Goal: Task Accomplishment & Management: Complete application form

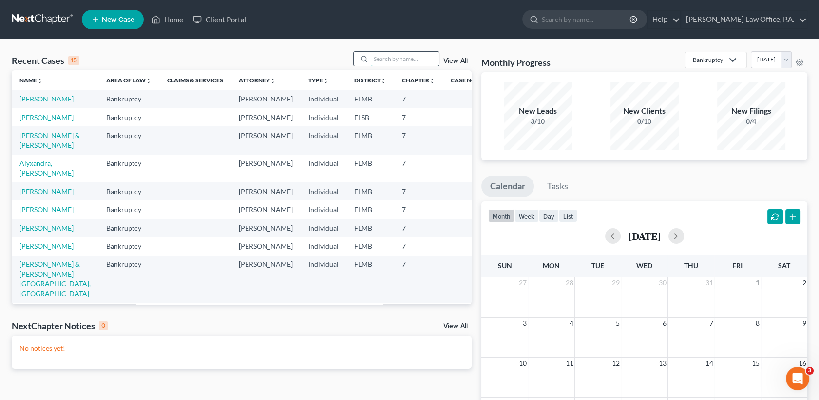
click at [399, 62] on input "search" at bounding box center [405, 59] width 68 height 14
type input "[PERSON_NAME]"
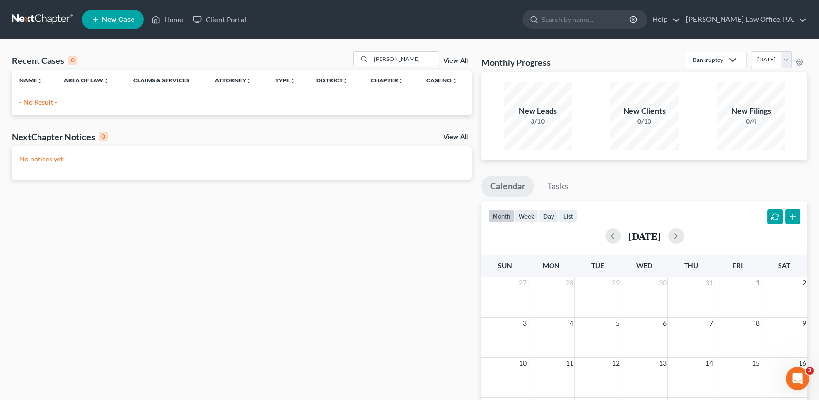
click at [97, 20] on icon at bounding box center [95, 20] width 9 height 12
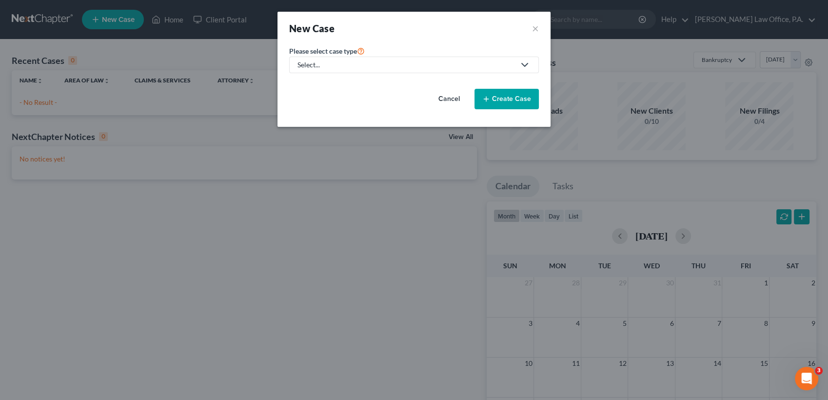
click at [308, 57] on link "Select..." at bounding box center [414, 65] width 250 height 17
click at [320, 87] on div "Bankruptcy" at bounding box center [315, 84] width 35 height 10
select select "15"
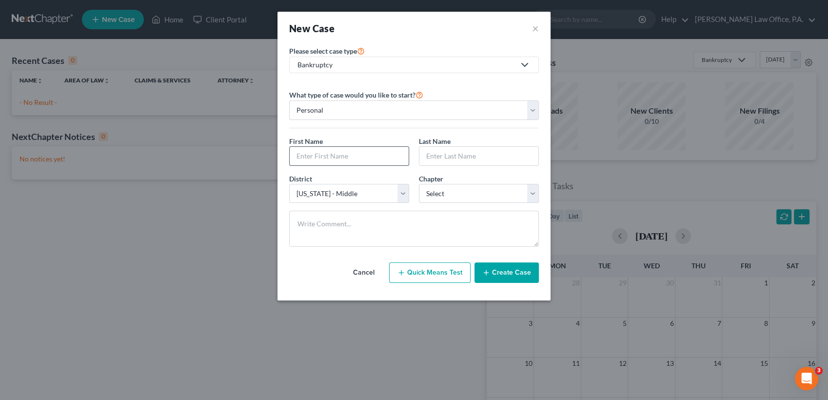
click at [335, 149] on input "text" at bounding box center [349, 156] width 119 height 19
type input "[PERSON_NAME]"
click at [456, 190] on select "Select 7 11 12 13" at bounding box center [479, 193] width 120 height 19
select select "0"
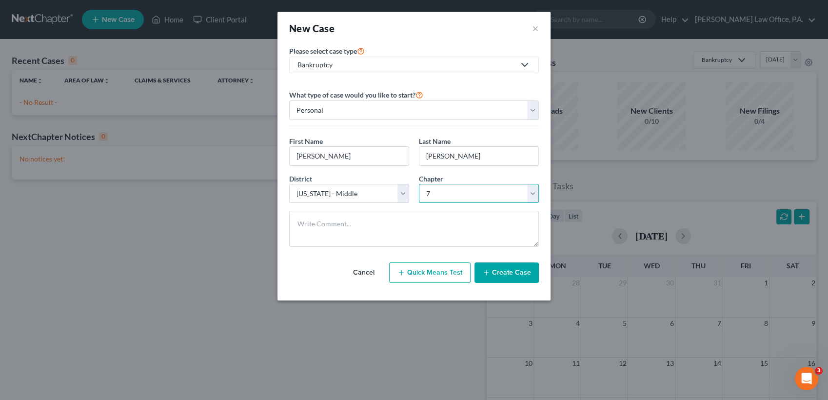
click at [419, 184] on select "Select 7 11 12 13" at bounding box center [479, 193] width 120 height 19
click at [513, 275] on button "Create Case" at bounding box center [506, 272] width 64 height 20
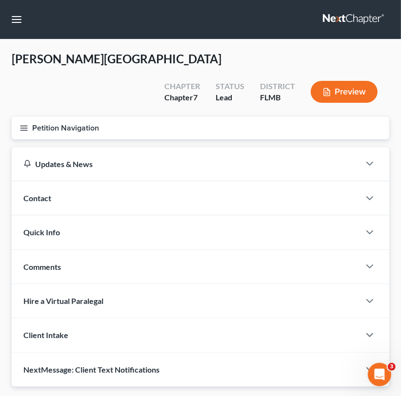
click at [207, 159] on div "Updates & News" at bounding box center [185, 164] width 325 height 10
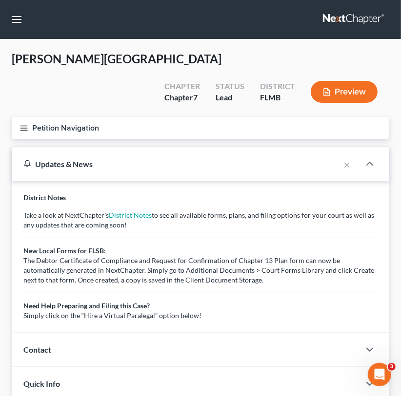
click at [25, 124] on icon "button" at bounding box center [23, 128] width 9 height 9
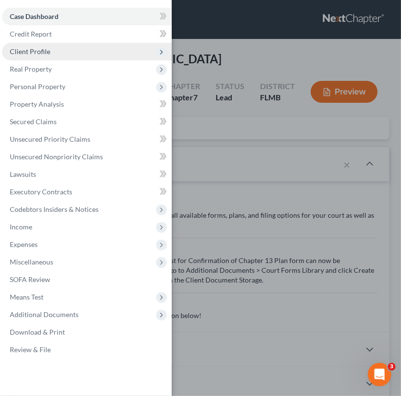
click at [57, 55] on span "Client Profile" at bounding box center [87, 52] width 170 height 18
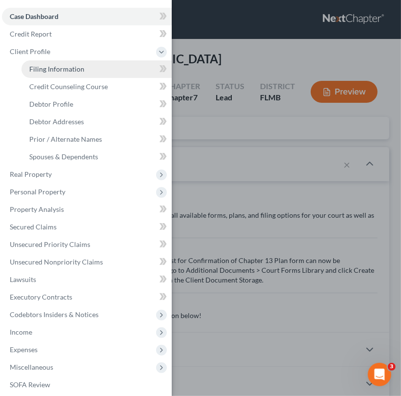
click at [67, 69] on span "Filing Information" at bounding box center [56, 69] width 55 height 8
select select "1"
select select "0"
select select "15"
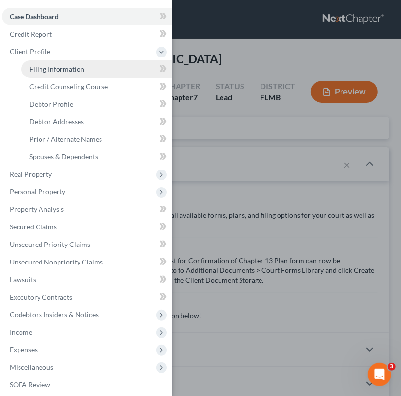
select select "9"
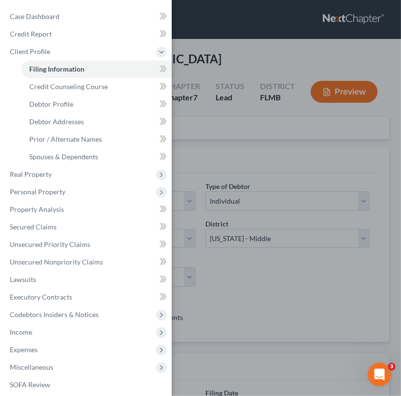
click at [242, 138] on div "Case Dashboard Payments Invoices Payments Payments Credit Report Client Profile" at bounding box center [200, 198] width 401 height 396
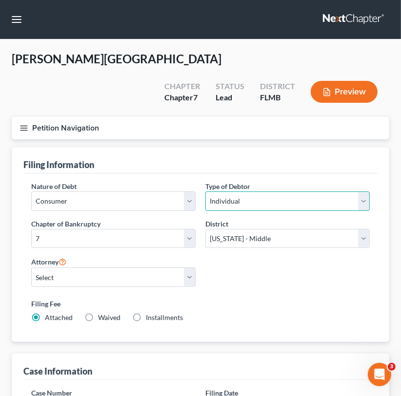
click at [255, 192] on select "Select Individual Joint" at bounding box center [287, 201] width 164 height 19
select select "1"
click at [205, 192] on select "Select Individual Joint" at bounding box center [287, 201] width 164 height 19
click at [146, 313] on label "Installments Installments" at bounding box center [164, 318] width 37 height 10
click at [150, 313] on input "Installments Installments" at bounding box center [153, 316] width 6 height 6
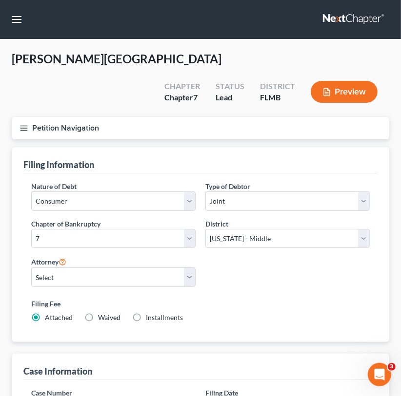
radio input "true"
radio input "false"
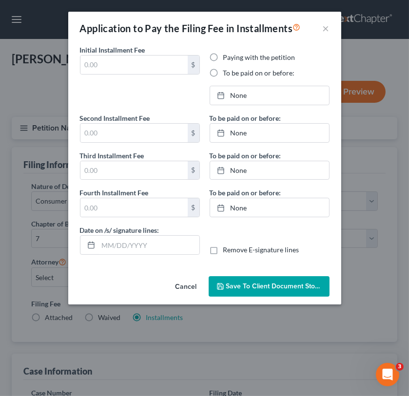
type input "0.00"
radio input "true"
type input "0.00"
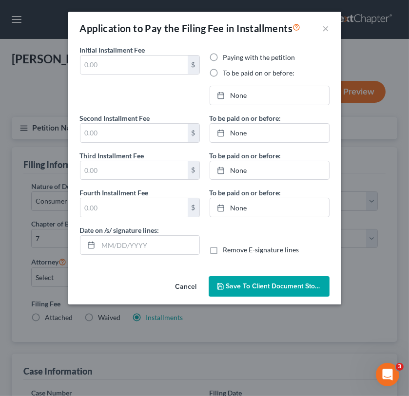
type input "[DATE]"
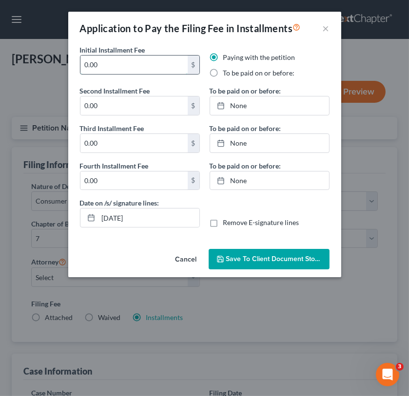
click at [148, 70] on input "0.00" at bounding box center [133, 65] width 107 height 19
type input "0"
type input "110"
type input "80"
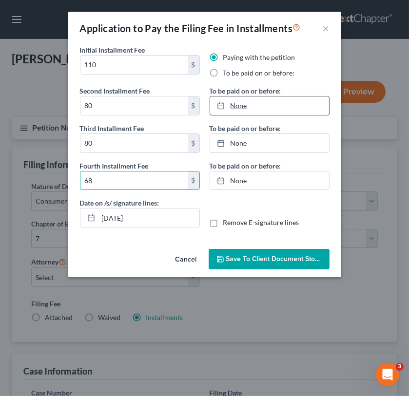
type input "68"
click at [253, 104] on link "None" at bounding box center [269, 106] width 119 height 19
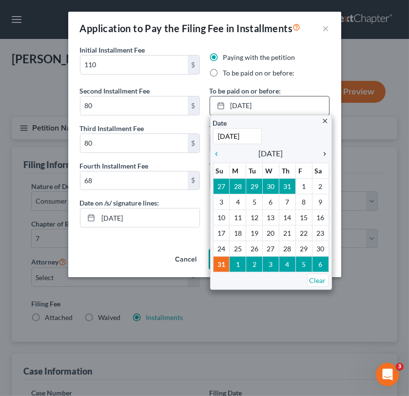
click at [321, 154] on icon "chevron_right" at bounding box center [322, 154] width 13 height 8
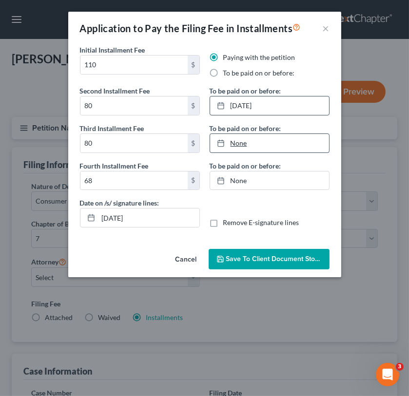
click at [260, 140] on link "None" at bounding box center [269, 143] width 119 height 19
type input "[DATE]"
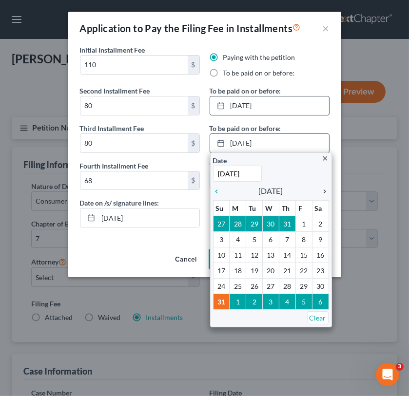
click at [322, 190] on icon "chevron_right" at bounding box center [322, 192] width 13 height 8
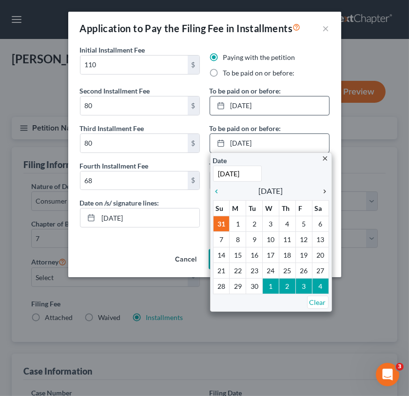
click at [322, 190] on icon "chevron_right" at bounding box center [322, 192] width 13 height 8
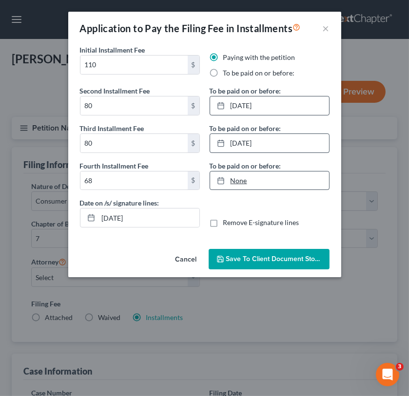
type input "[DATE]"
click at [248, 182] on link "None" at bounding box center [269, 181] width 119 height 19
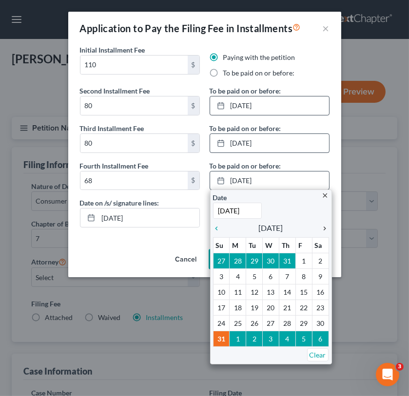
click at [319, 226] on icon "chevron_right" at bounding box center [322, 229] width 13 height 8
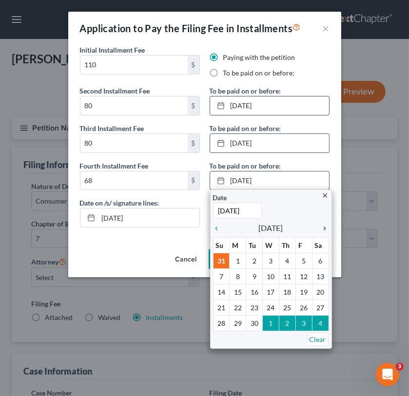
click at [319, 226] on icon "chevron_right" at bounding box center [322, 229] width 13 height 8
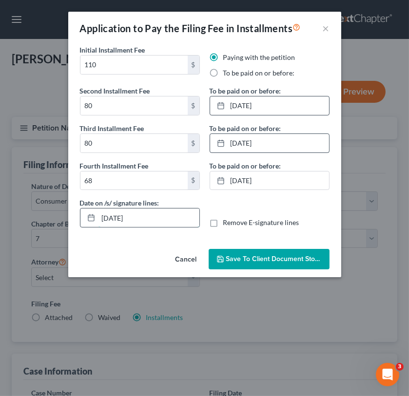
click at [156, 214] on input "[DATE]" at bounding box center [148, 218] width 101 height 19
type input "0"
click at [223, 221] on label "Remove E-signature lines" at bounding box center [261, 223] width 76 height 10
click at [227, 221] on input "Remove E-signature lines" at bounding box center [230, 221] width 6 height 6
checkbox input "true"
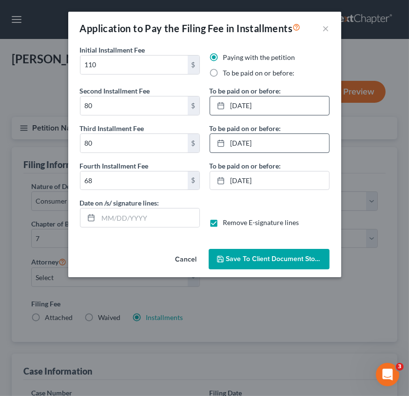
click at [237, 255] on span "Save to Client Document Storage" at bounding box center [277, 259] width 103 height 8
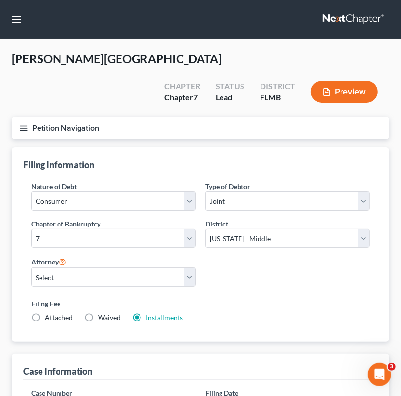
scroll to position [347, 0]
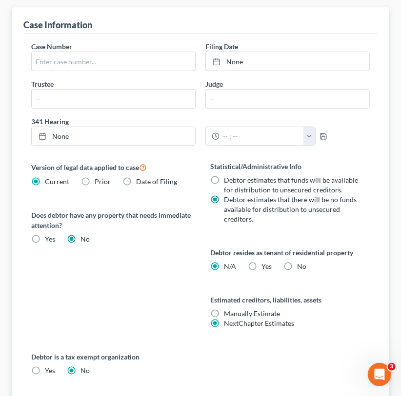
click at [261, 262] on label "Yes Yes" at bounding box center [266, 267] width 10 height 10
click at [265, 262] on input "Yes Yes" at bounding box center [268, 265] width 6 height 6
radio input "true"
radio input "false"
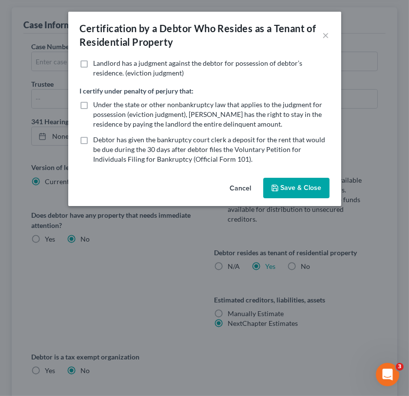
click at [299, 178] on button "Save & Close" at bounding box center [296, 188] width 66 height 20
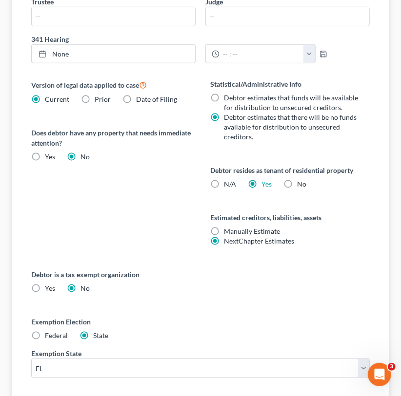
scroll to position [428, 0]
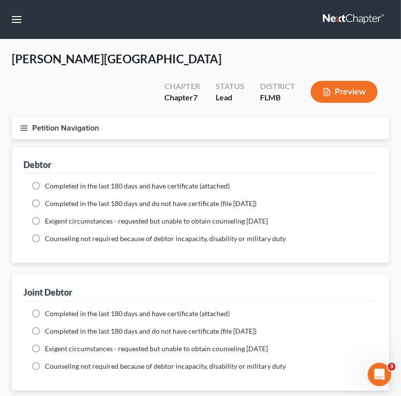
click at [78, 174] on div "Completed in the last 180 days and have certificate (attached) Date Completed N…" at bounding box center [200, 219] width 354 height 90
click at [75, 182] on span "Completed in the last 180 days and have certificate (attached)" at bounding box center [137, 186] width 185 height 8
click at [55, 181] on input "Completed in the last 180 days and have certificate (attached)" at bounding box center [52, 184] width 6 height 6
radio input "true"
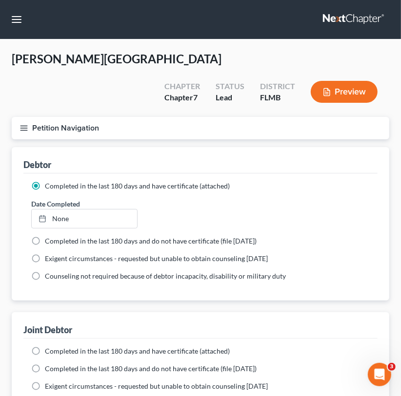
click at [76, 339] on div "Completed in the last 180 days and have certificate (attached) Date Completed N…" at bounding box center [200, 384] width 354 height 90
click at [74, 347] on span "Completed in the last 180 days and have certificate (attached)" at bounding box center [137, 351] width 185 height 8
click at [55, 347] on input "Completed in the last 180 days and have certificate (attached)" at bounding box center [52, 350] width 6 height 6
radio input "true"
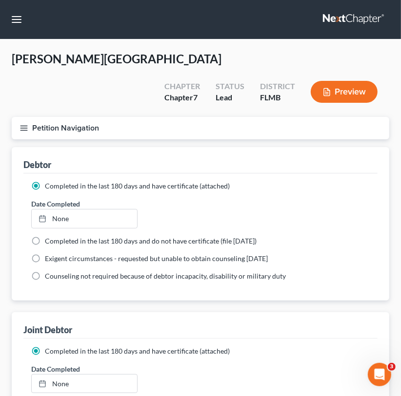
click at [262, 199] on div "Date Completed None close Date Time chevron_left [DATE] chevron_right Su M Tu W…" at bounding box center [200, 214] width 348 height 30
click at [111, 210] on link "None" at bounding box center [84, 219] width 105 height 19
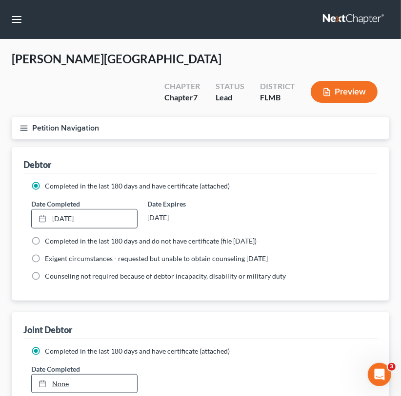
click at [94, 375] on link "None" at bounding box center [84, 384] width 105 height 19
type input "[DATE]"
click at [30, 117] on button "Petition Navigation" at bounding box center [200, 128] width 377 height 22
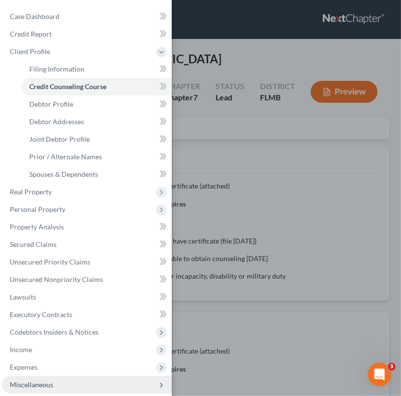
click at [93, 383] on span "Miscellaneous" at bounding box center [87, 385] width 170 height 18
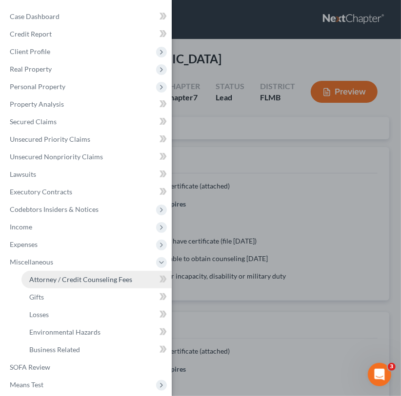
click at [116, 280] on span "Attorney / Credit Counseling Fees" at bounding box center [80, 279] width 103 height 8
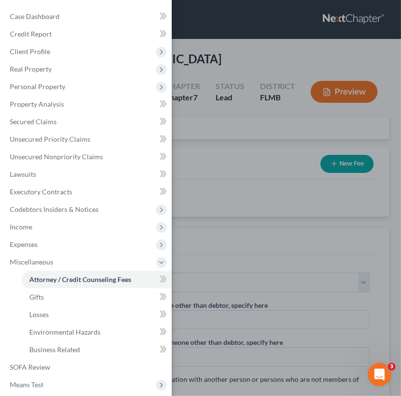
click at [273, 236] on div "Case Dashboard Payments Invoices Payments Payments Credit Report Client Profile" at bounding box center [200, 198] width 401 height 396
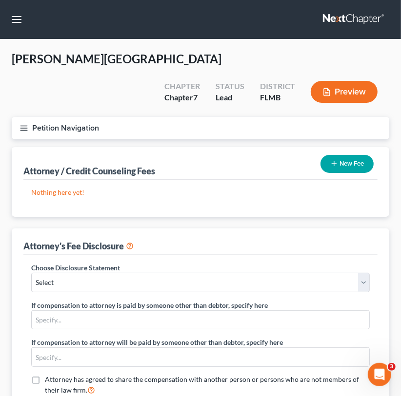
click at [166, 263] on div "Choose Disclosure Statement Select Fee Disclosure Statement-Miami Dade Broward …" at bounding box center [200, 278] width 338 height 30
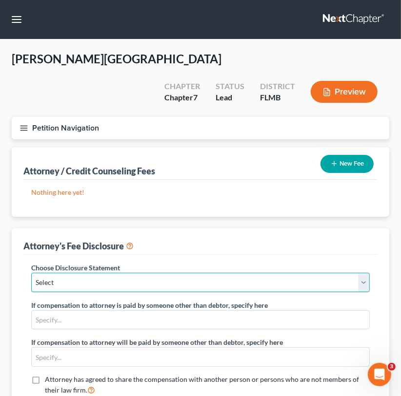
click at [166, 273] on select "Select Fee Disclosure Statement-Miami Dade Broward WPB Keys [GEOGRAPHIC_DATA] F…" at bounding box center [200, 282] width 338 height 19
select select "2"
click at [31, 273] on select "Select Fee Disclosure Statement-Miami Dade Broward WPB Keys [GEOGRAPHIC_DATA] F…" at bounding box center [200, 282] width 338 height 19
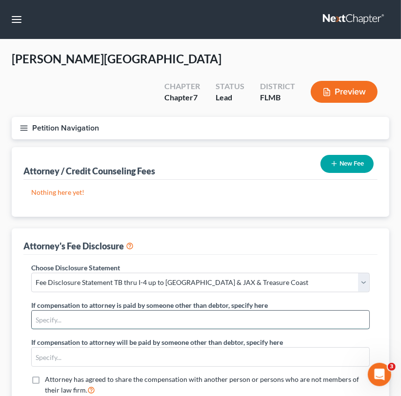
click at [123, 311] on input "text" at bounding box center [200, 320] width 337 height 19
type input "Metlife Legal Plans"
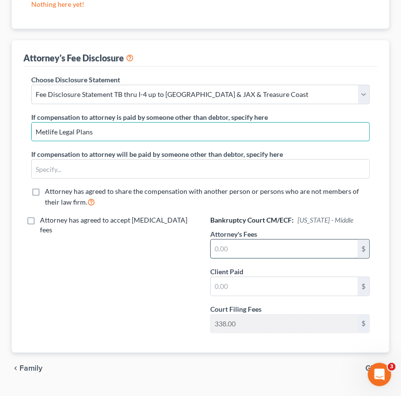
click at [267, 240] on input "text" at bounding box center [284, 249] width 147 height 19
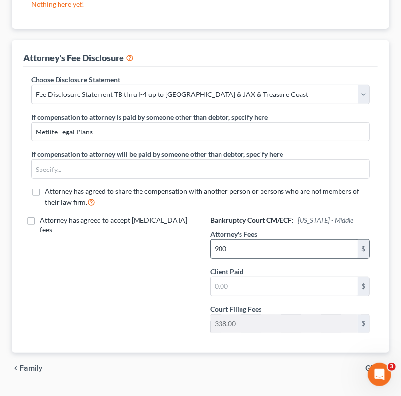
type input "900"
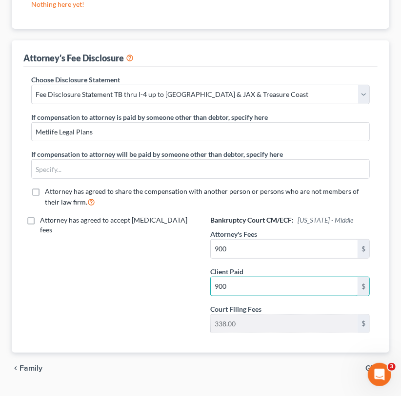
scroll to position [0, 0]
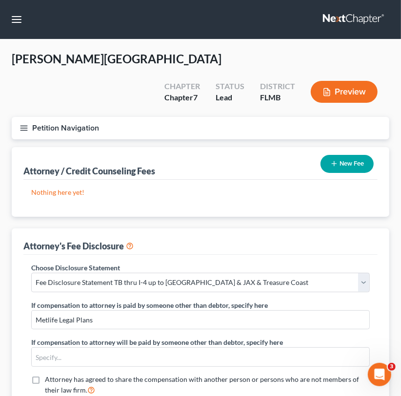
type input "900"
click at [348, 151] on div "New Fee" at bounding box center [346, 164] width 61 height 26
click at [348, 155] on button "New Fee" at bounding box center [346, 164] width 53 height 18
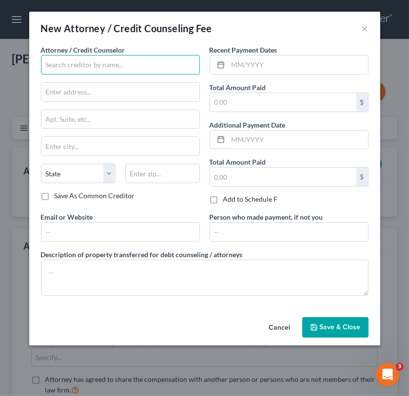
click at [109, 69] on input "text" at bounding box center [120, 64] width 159 height 19
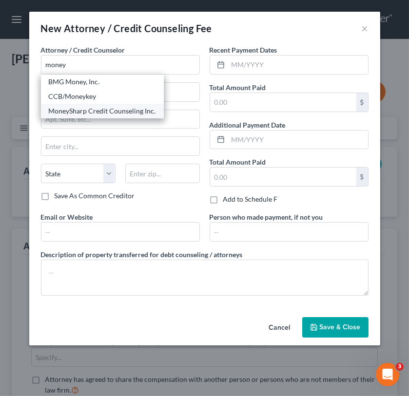
click at [103, 107] on div "MoneySharp Credit Counseling Inc." at bounding box center [102, 111] width 107 height 10
type input "MoneySharp Credit Counseling Inc."
type input "[STREET_ADDRESS][PERSON_NAME]"
type input "Suite 2100"
type input "[GEOGRAPHIC_DATA]"
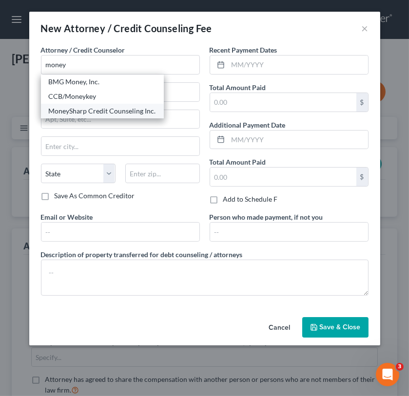
select select "14"
type input "60601"
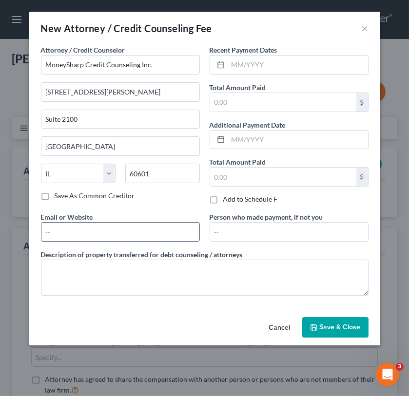
click at [109, 228] on input "text" at bounding box center [120, 232] width 158 height 19
type input "[URL][DOMAIN_NAME]"
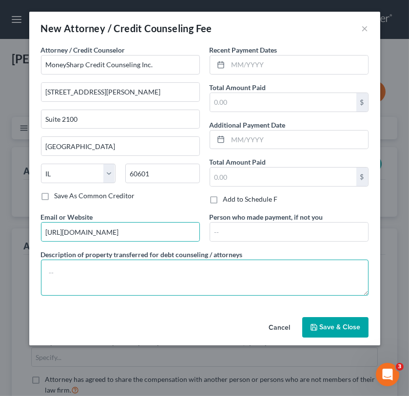
click at [118, 272] on textarea at bounding box center [205, 278] width 328 height 36
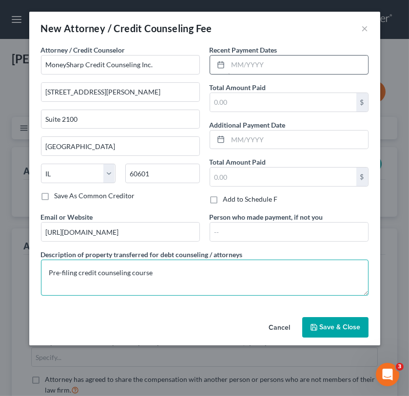
type textarea "Pre-filing credit counseling course"
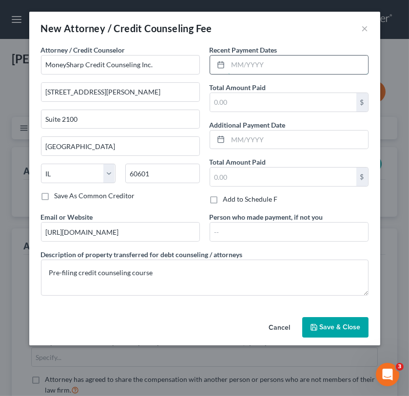
click at [253, 69] on input "text" at bounding box center [298, 65] width 140 height 19
type input "08/2025"
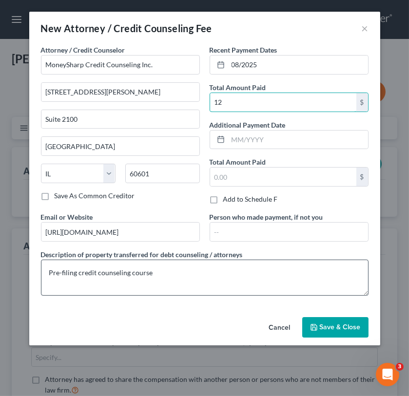
type input "12"
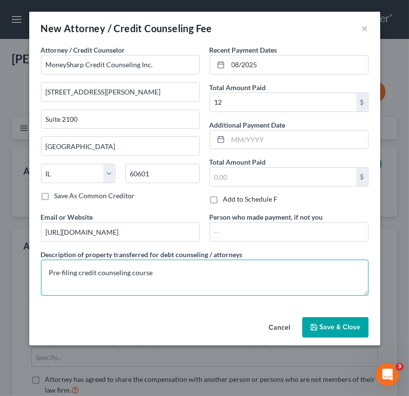
click at [273, 294] on textarea "Pre-filing credit counseling course" at bounding box center [205, 278] width 328 height 36
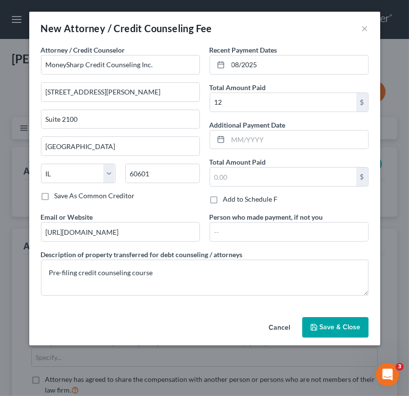
click at [331, 329] on span "Save & Close" at bounding box center [340, 327] width 41 height 8
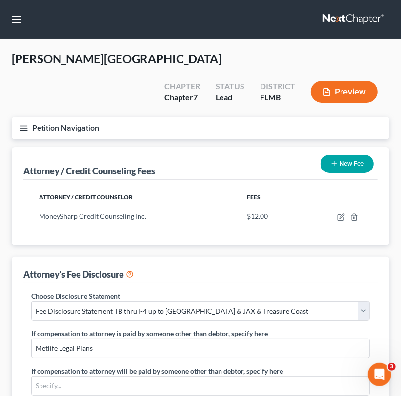
click at [359, 155] on button "New Fee" at bounding box center [346, 164] width 53 height 18
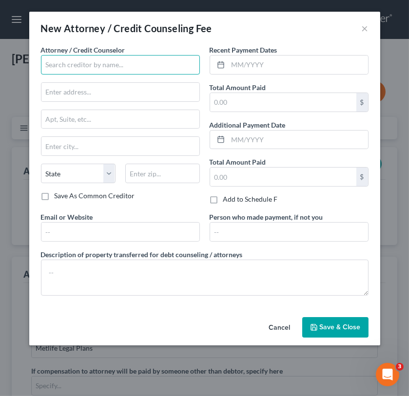
click at [98, 65] on input "text" at bounding box center [120, 64] width 159 height 19
type input "[PERSON_NAME] Law Office [GEOGRAPHIC_DATA]"
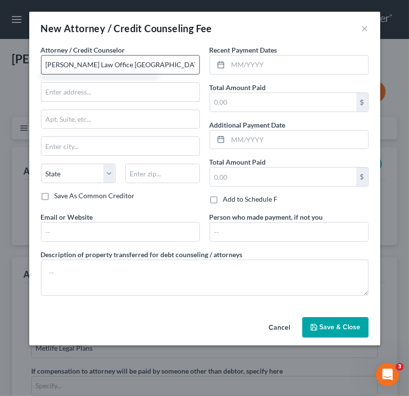
type input "[STREET_ADDRESS][US_STATE]"
type input "Suite 2V"
type input "[GEOGRAPHIC_DATA]"
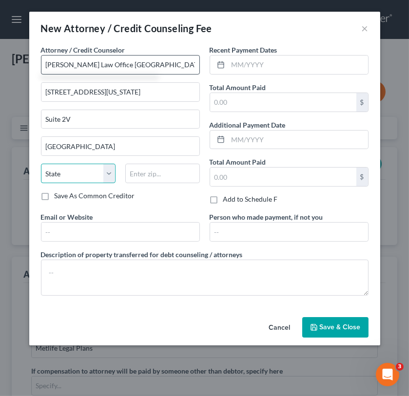
select select "9"
type input "33613"
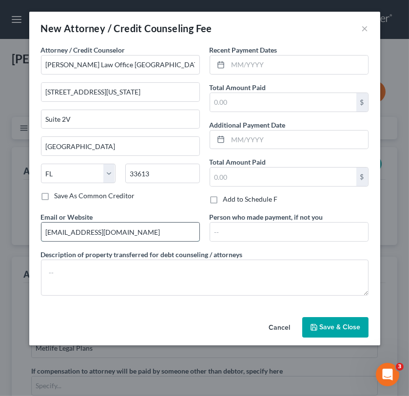
click at [123, 229] on input "[EMAIL_ADDRESS][DOMAIN_NAME]" at bounding box center [120, 232] width 158 height 19
type input "h"
type input "[URL][DOMAIN_NAME]"
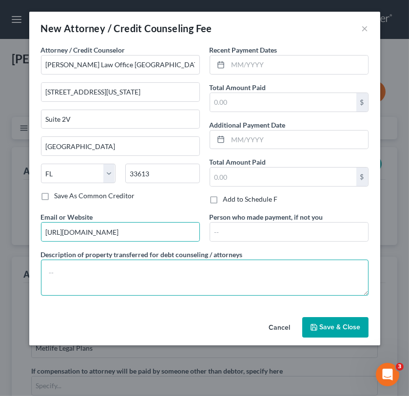
click at [126, 280] on textarea at bounding box center [205, 278] width 328 height 36
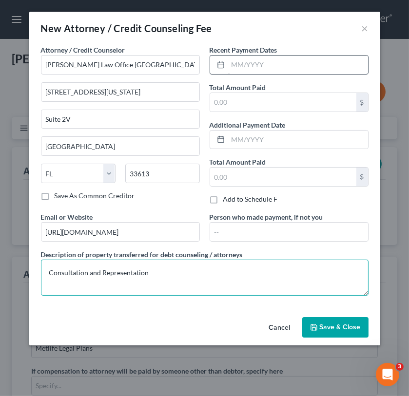
type textarea "Consultation and Representation"
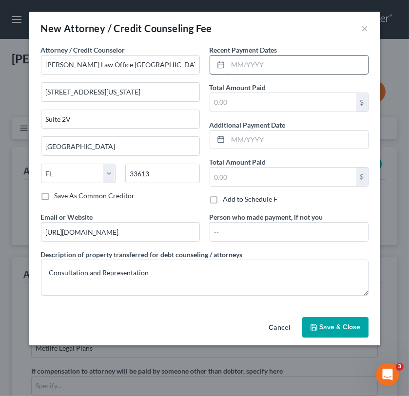
click at [262, 66] on input "text" at bounding box center [298, 65] width 140 height 19
type input "09/2025"
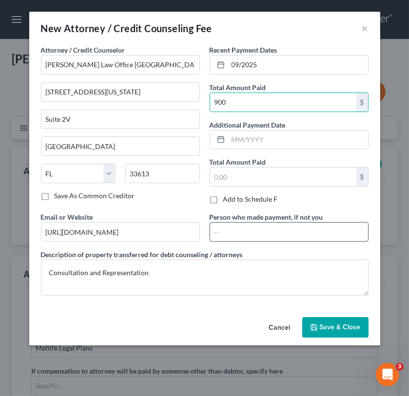
type input "900"
click at [288, 225] on input "text" at bounding box center [289, 232] width 158 height 19
type input "Metlife Legal Plans"
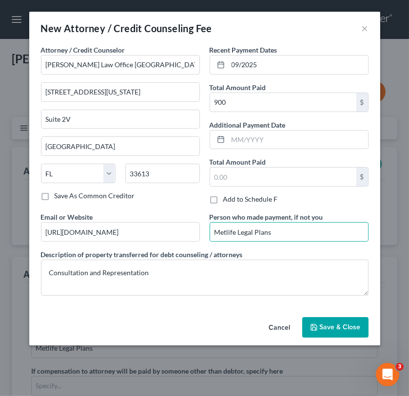
click at [332, 323] on span "Save & Close" at bounding box center [340, 327] width 41 height 8
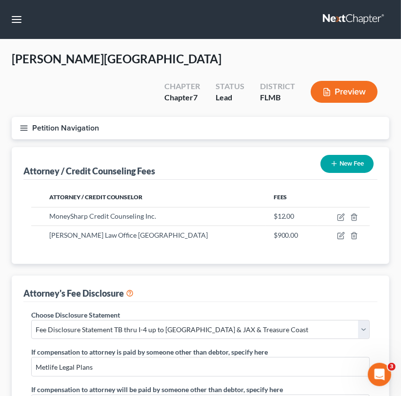
click at [294, 117] on div "Petition Navigation Case Dashboard Payments Invoices Payments Payments Credit R…" at bounding box center [200, 132] width 387 height 30
click at [21, 117] on button "Petition Navigation" at bounding box center [200, 128] width 377 height 22
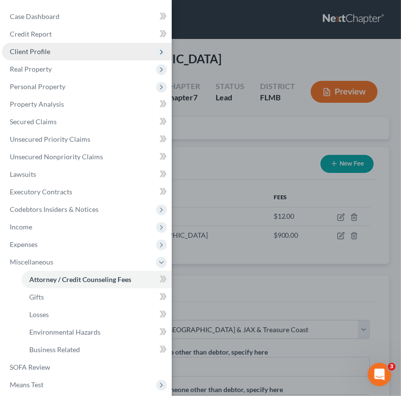
click at [69, 53] on span "Client Profile" at bounding box center [87, 52] width 170 height 18
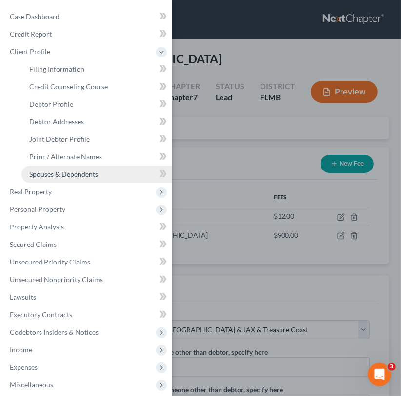
click at [81, 175] on span "Spouses & Dependents" at bounding box center [63, 174] width 69 height 8
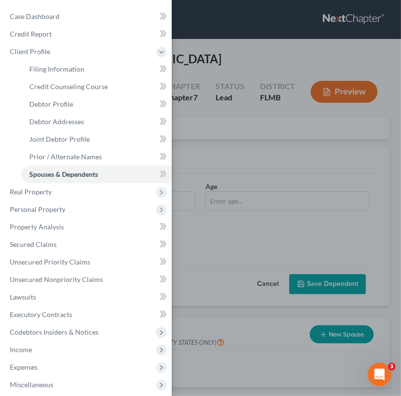
click at [226, 214] on div "Case Dashboard Payments Invoices Payments Payments Credit Report Client Profile" at bounding box center [200, 198] width 401 height 396
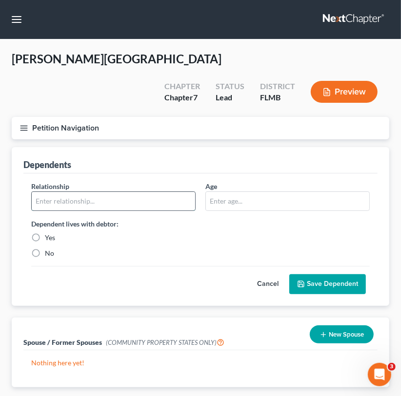
click at [86, 192] on input "text" at bounding box center [113, 201] width 163 height 19
type input "Daughter"
click at [215, 192] on input "text" at bounding box center [287, 201] width 163 height 19
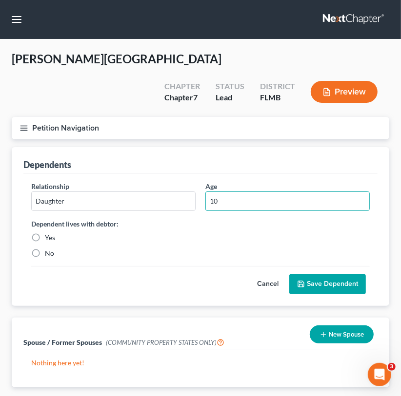
type input "10"
click at [45, 233] on label "Yes" at bounding box center [50, 238] width 10 height 10
click at [49, 233] on input "Yes" at bounding box center [52, 236] width 6 height 6
radio input "true"
click at [318, 274] on button "Save Dependent" at bounding box center [327, 284] width 77 height 20
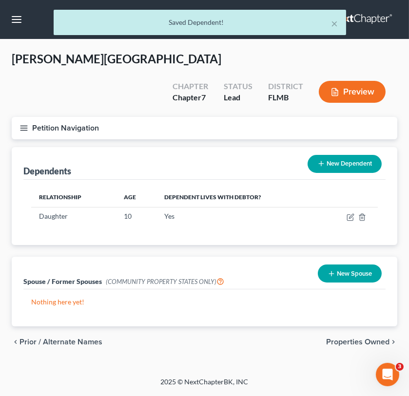
click at [350, 155] on button "New Dependent" at bounding box center [345, 164] width 74 height 18
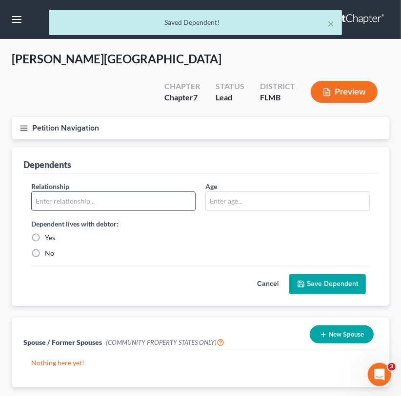
click at [114, 192] on input "text" at bounding box center [113, 201] width 163 height 19
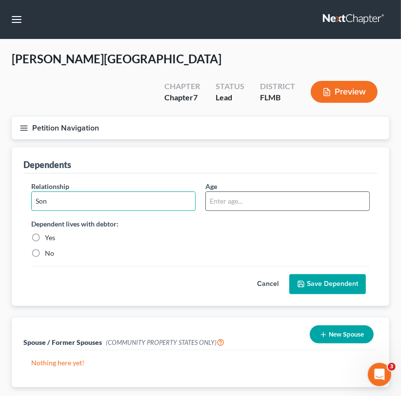
type input "Son"
click at [248, 192] on input "text" at bounding box center [287, 201] width 163 height 19
type input "5"
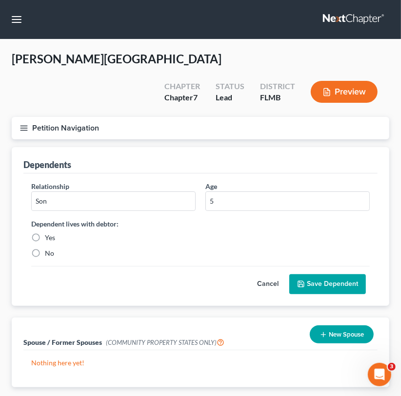
click at [45, 233] on label "Yes" at bounding box center [50, 238] width 10 height 10
click at [49, 233] on input "Yes" at bounding box center [52, 236] width 6 height 6
radio input "true"
click at [351, 274] on button "Save Dependent" at bounding box center [327, 284] width 77 height 20
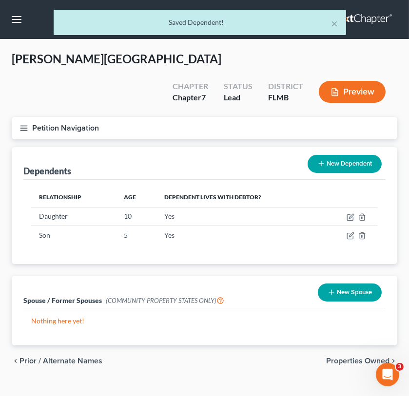
click at [333, 155] on button "New Dependent" at bounding box center [345, 164] width 74 height 18
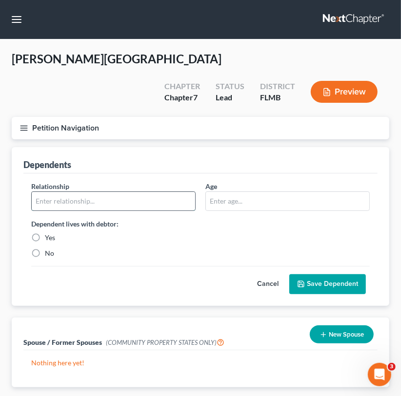
click at [109, 192] on input "text" at bounding box center [113, 201] width 163 height 19
type input "Son"
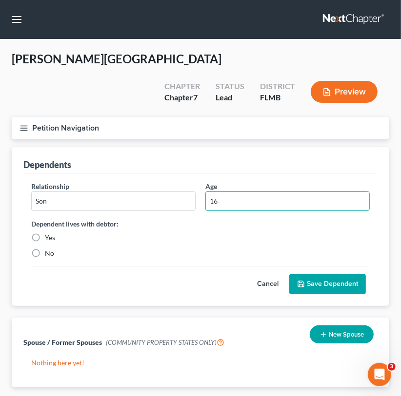
type input "16"
click at [45, 249] on label "No" at bounding box center [49, 254] width 9 height 10
click at [49, 249] on input "No" at bounding box center [52, 252] width 6 height 6
radio input "true"
click at [306, 274] on button "Save Dependent" at bounding box center [327, 284] width 77 height 20
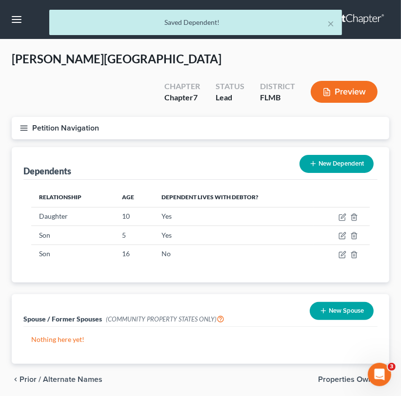
click at [323, 155] on button "New Dependent" at bounding box center [336, 164] width 74 height 18
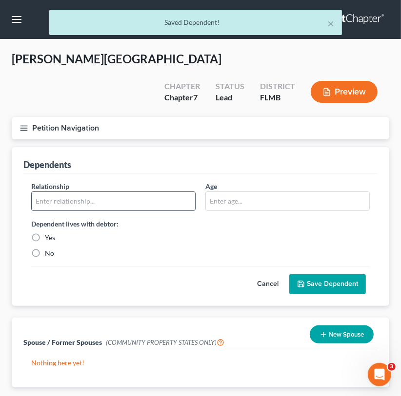
click at [67, 192] on input "text" at bounding box center [113, 201] width 163 height 19
type input "Daughter"
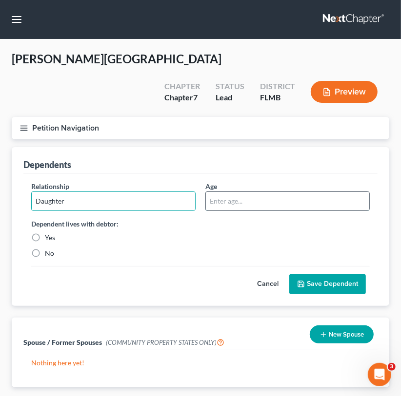
click at [229, 192] on input "text" at bounding box center [287, 201] width 163 height 19
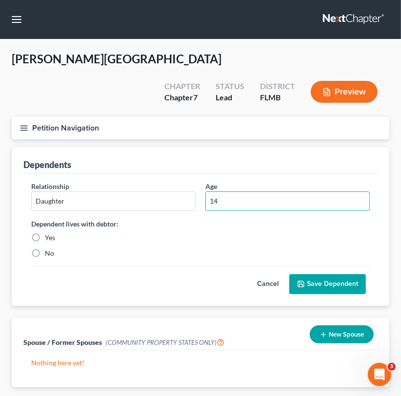
type input "14"
click at [45, 249] on label "No" at bounding box center [49, 254] width 9 height 10
click at [49, 249] on input "No" at bounding box center [52, 252] width 6 height 6
radio input "true"
drag, startPoint x: 329, startPoint y: 253, endPoint x: 324, endPoint y: 259, distance: 8.0
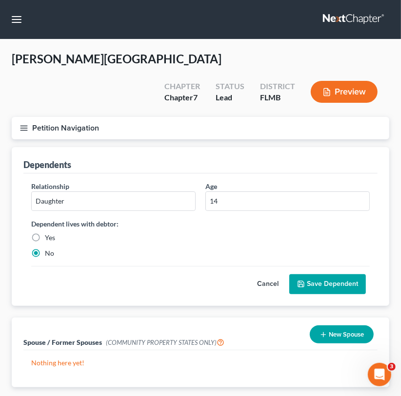
click at [324, 274] on button "Save Dependent" at bounding box center [327, 284] width 77 height 20
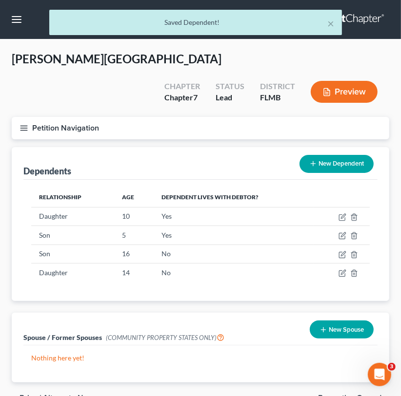
click at [331, 155] on button "New Dependent" at bounding box center [336, 164] width 74 height 18
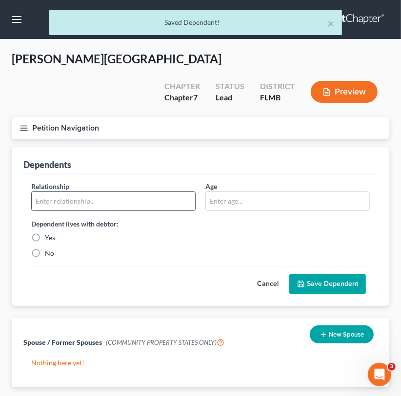
click at [99, 192] on input "text" at bounding box center [113, 201] width 163 height 19
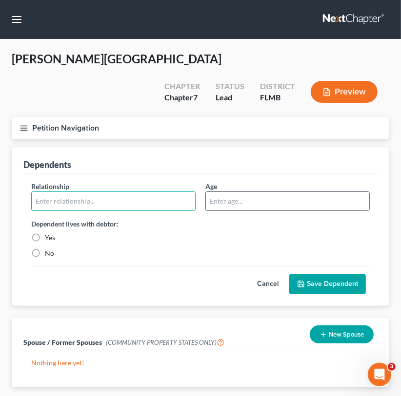
type input "Son"
click at [223, 192] on input "text" at bounding box center [287, 201] width 163 height 19
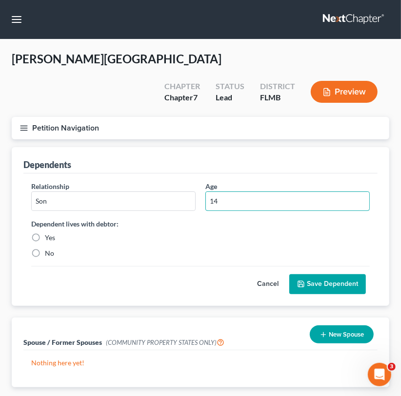
type input "14"
drag, startPoint x: 39, startPoint y: 231, endPoint x: 31, endPoint y: 228, distance: 8.5
drag, startPoint x: 33, startPoint y: 230, endPoint x: 39, endPoint y: 240, distance: 11.6
click at [39, 240] on div "Relationship * Son Age [DEMOGRAPHIC_DATA] Dependent lives with debtor: Yes No" at bounding box center [200, 223] width 348 height 85
click at [45, 249] on label "No" at bounding box center [49, 254] width 9 height 10
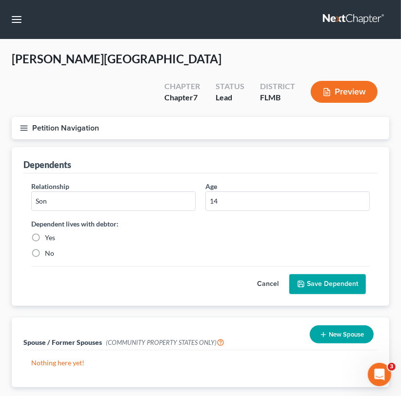
click at [49, 249] on input "No" at bounding box center [52, 252] width 6 height 6
radio input "true"
click at [332, 274] on button "Save Dependent" at bounding box center [327, 284] width 77 height 20
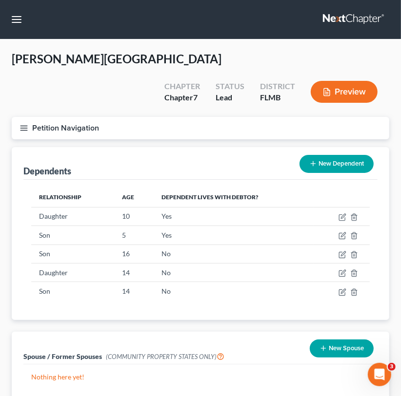
click at [31, 117] on button "Petition Navigation" at bounding box center [200, 128] width 377 height 22
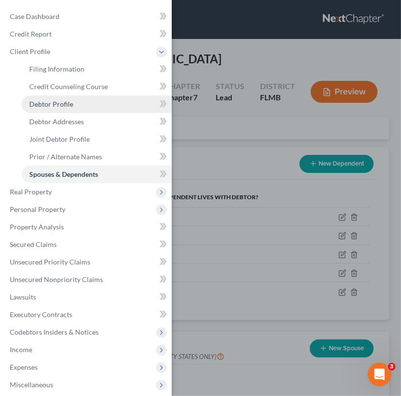
click at [76, 104] on link "Debtor Profile" at bounding box center [96, 105] width 150 height 18
select select "1"
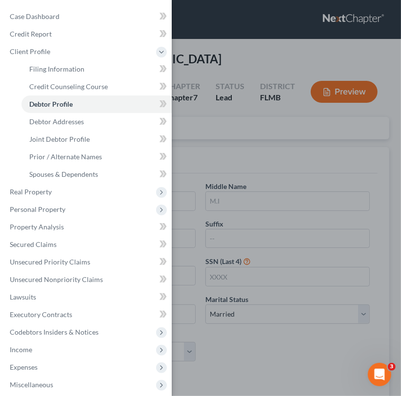
click at [250, 134] on div "Case Dashboard Payments Invoices Payments Payments Credit Report Client Profile" at bounding box center [200, 198] width 401 height 396
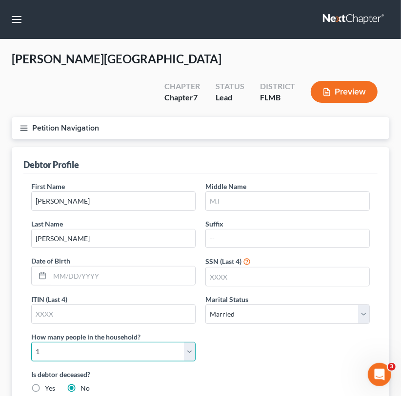
click at [140, 342] on select "Select 1 2 3 4 5 6 7 8 9 10 11 12 13 14 15 16 17 18 19 20" at bounding box center [113, 351] width 164 height 19
select select "3"
click at [31, 342] on select "Select 1 2 3 4 5 6 7 8 9 10 11 12 13 14 15 16 17 18 19 20" at bounding box center [113, 351] width 164 height 19
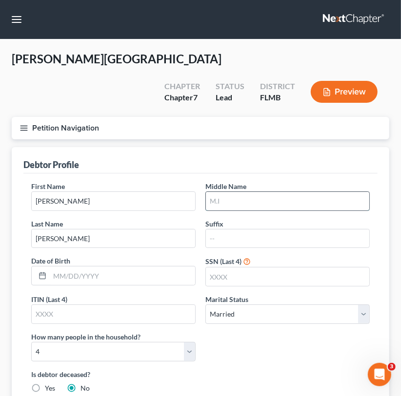
click at [230, 192] on input "text" at bounding box center [287, 201] width 163 height 19
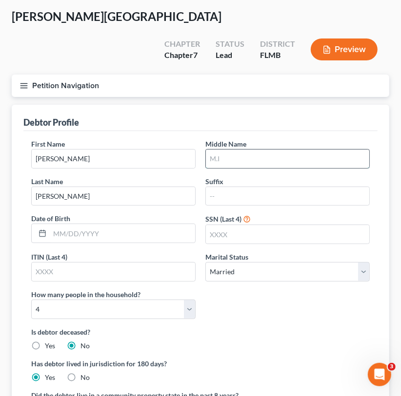
scroll to position [43, 0]
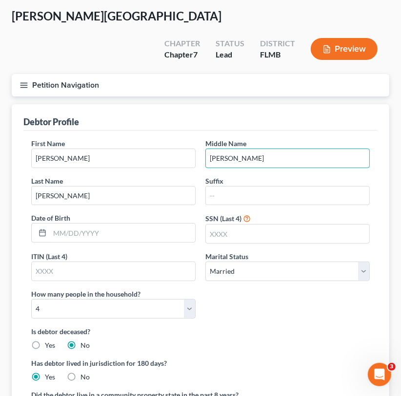
type input "[PERSON_NAME]"
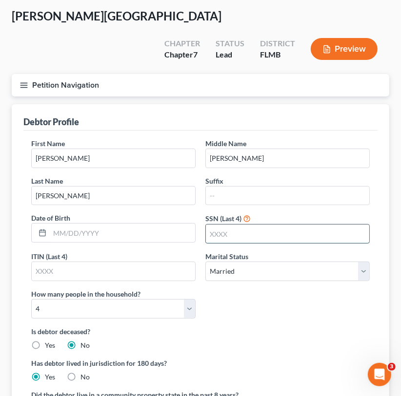
click at [221, 225] on input "text" at bounding box center [287, 234] width 163 height 19
click at [223, 225] on input "text" at bounding box center [287, 234] width 163 height 19
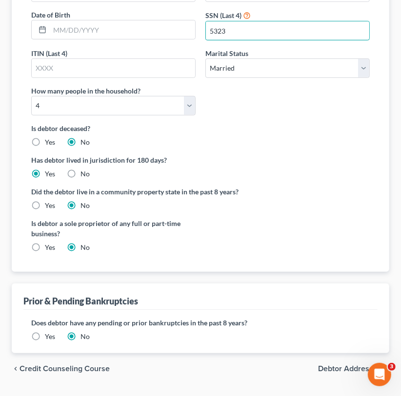
type input "5323"
click at [340, 365] on span "Debtor Addresses" at bounding box center [349, 369] width 63 height 8
select select "0"
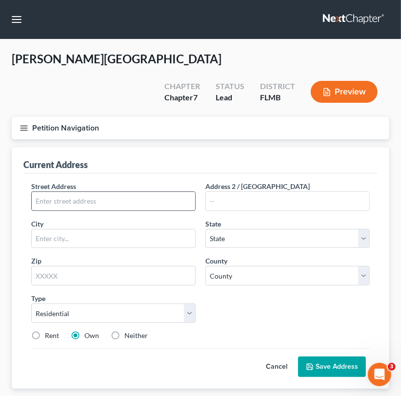
click at [109, 192] on input "text" at bounding box center [113, 201] width 163 height 19
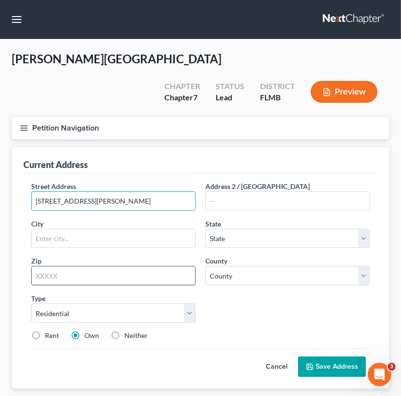
type input "[STREET_ADDRESS][PERSON_NAME]"
click at [84, 266] on input "text" at bounding box center [113, 275] width 164 height 19
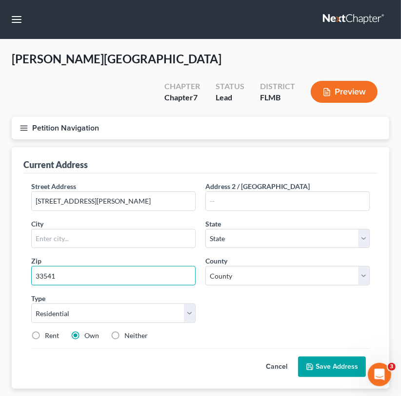
type input "33541"
type input "Zephyrhills"
select select "9"
click at [274, 283] on div "Street Address * [STREET_ADDRESS][PERSON_NAME] * Zephyrhills State * State [US_…" at bounding box center [200, 264] width 348 height 167
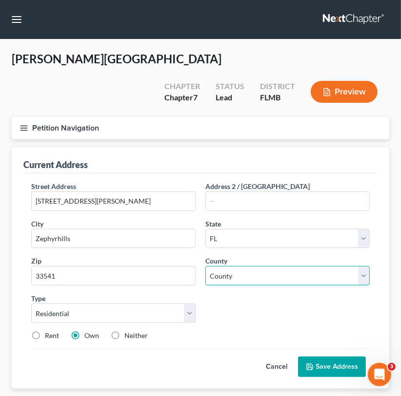
click at [270, 266] on select "County [GEOGRAPHIC_DATA] [GEOGRAPHIC_DATA] [GEOGRAPHIC_DATA] [GEOGRAPHIC_DATA] …" at bounding box center [287, 275] width 164 height 19
select select "50"
click at [205, 266] on select "County [GEOGRAPHIC_DATA] [GEOGRAPHIC_DATA] [GEOGRAPHIC_DATA] [GEOGRAPHIC_DATA] …" at bounding box center [287, 275] width 164 height 19
click at [45, 331] on label "Rent" at bounding box center [52, 336] width 14 height 10
click at [49, 331] on input "Rent" at bounding box center [52, 334] width 6 height 6
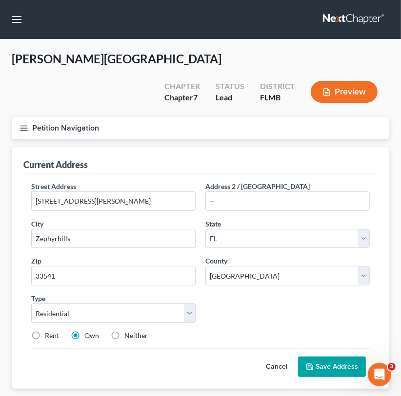
radio input "true"
click at [326, 357] on button "Save Address" at bounding box center [332, 367] width 68 height 20
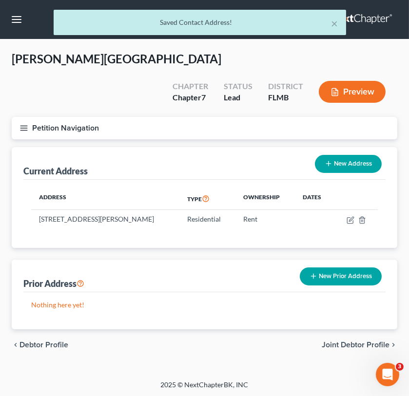
click at [345, 341] on span "Joint Debtor Profile" at bounding box center [356, 345] width 68 height 8
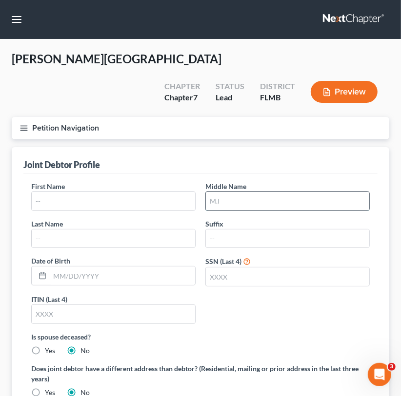
click at [255, 192] on input "text" at bounding box center [287, 201] width 163 height 19
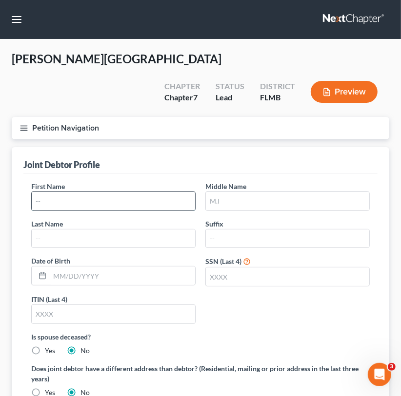
click at [123, 192] on input "text" at bounding box center [113, 201] width 163 height 19
type input "[PERSON_NAME]"
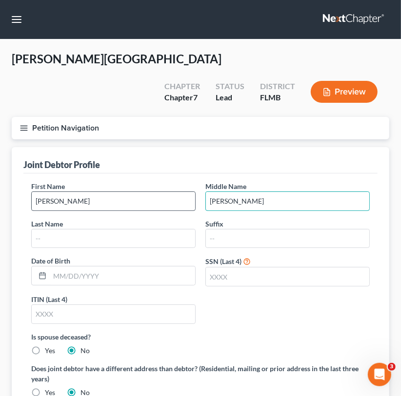
type input "[PERSON_NAME]"
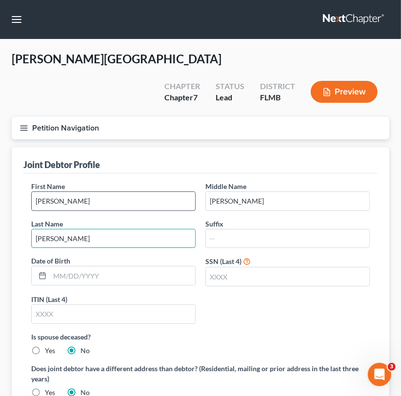
type input "[PERSON_NAME]"
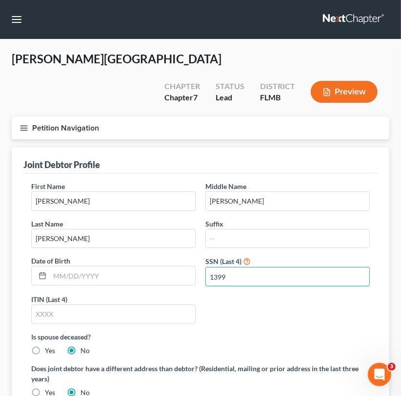
type input "1399"
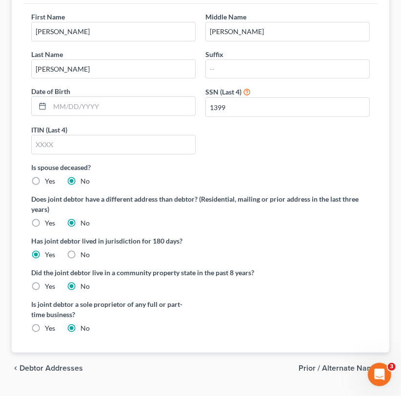
click at [363, 365] on span "Prior / Alternate Names" at bounding box center [339, 369] width 83 height 8
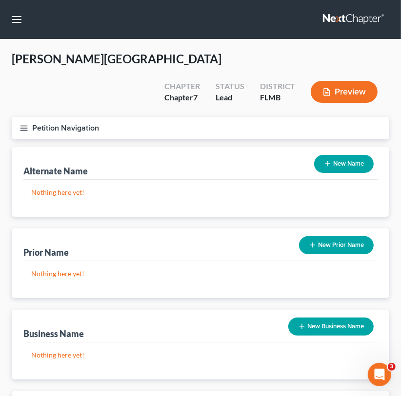
click at [326, 236] on button "New Prior Name" at bounding box center [336, 245] width 75 height 18
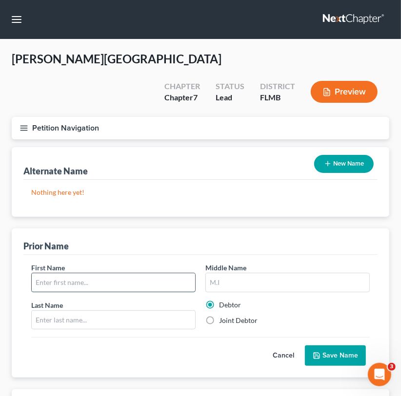
click at [109, 273] on input "text" at bounding box center [113, 282] width 163 height 19
type input "[PERSON_NAME]"
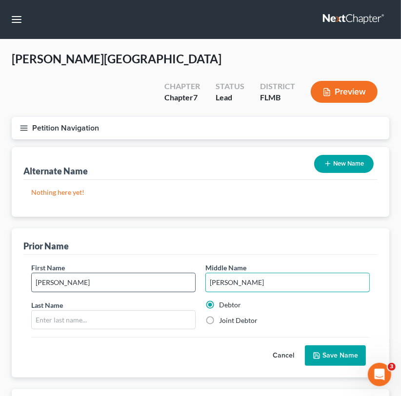
type input "[PERSON_NAME]"
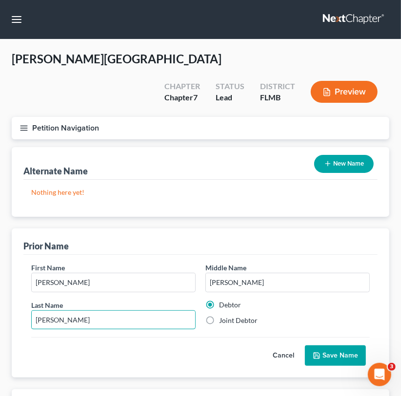
type input "[PERSON_NAME]"
click at [219, 316] on label "Joint Debtor" at bounding box center [238, 321] width 39 height 10
click at [223, 316] on input "Joint Debtor" at bounding box center [226, 319] width 6 height 6
radio input "true"
radio input "false"
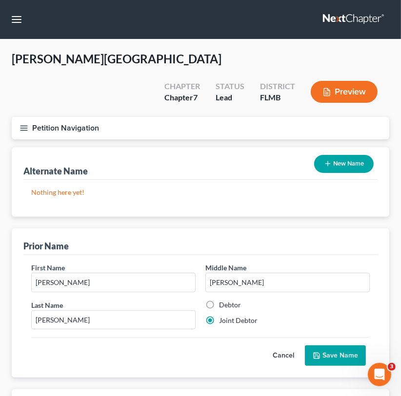
click at [328, 346] on button "Save Name" at bounding box center [335, 356] width 61 height 20
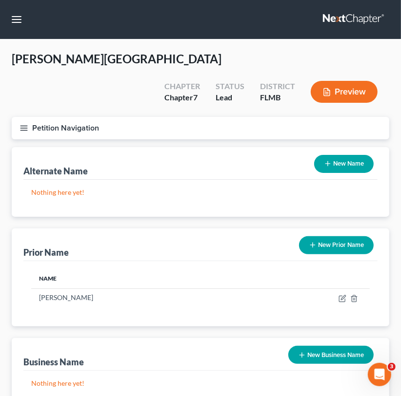
click at [217, 80] on div "Status Lead" at bounding box center [230, 92] width 44 height 29
click at [23, 124] on icon "button" at bounding box center [23, 128] width 9 height 9
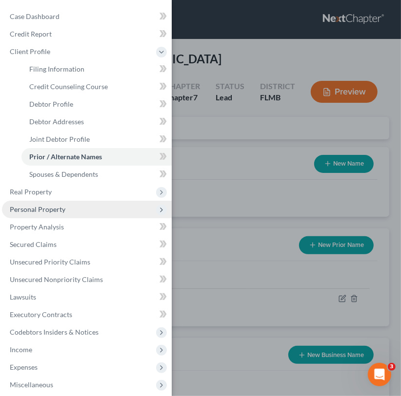
click at [45, 210] on span "Personal Property" at bounding box center [38, 209] width 56 height 8
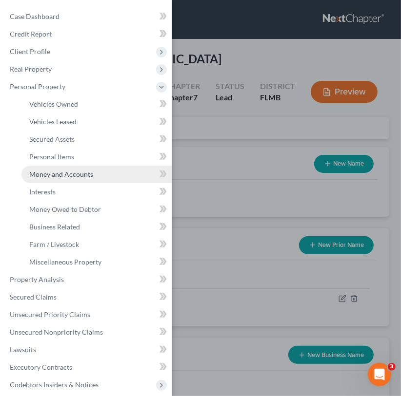
click at [66, 173] on span "Money and Accounts" at bounding box center [61, 174] width 64 height 8
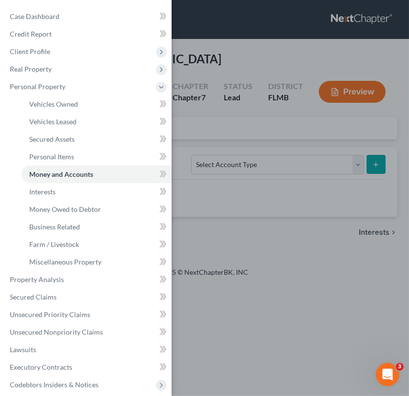
click at [282, 124] on div "Case Dashboard Payments Invoices Payments Payments Credit Report Client Profile" at bounding box center [204, 198] width 409 height 396
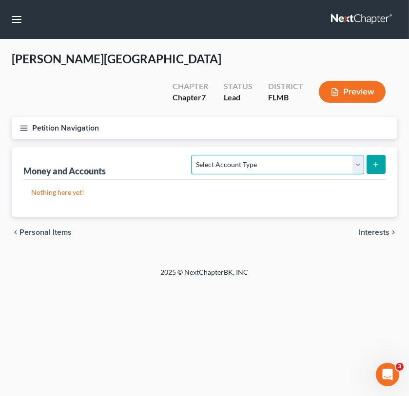
click at [279, 155] on select "Select Account Type Brokerage Cash on Hand Certificates of Deposit Checking Acc…" at bounding box center [277, 164] width 173 height 19
select select "checking"
click at [194, 155] on select "Select Account Type Brokerage Cash on Hand Certificates of Deposit Checking Acc…" at bounding box center [277, 164] width 173 height 19
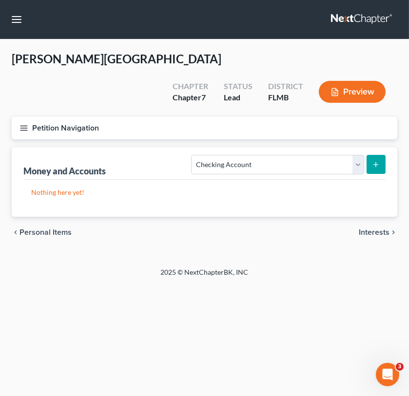
click at [378, 161] on icon "submit" at bounding box center [376, 165] width 8 height 8
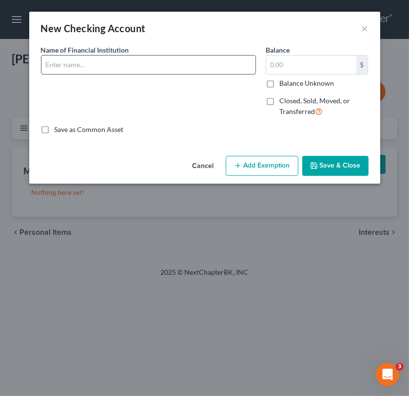
click at [114, 65] on input "text" at bounding box center [148, 65] width 214 height 19
type input "Atlantic Federal Credit Union Checking Account"
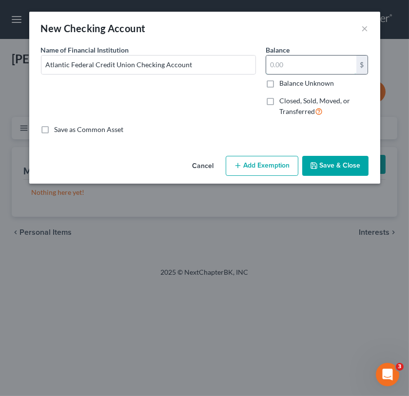
click at [277, 60] on input "text" at bounding box center [311, 65] width 90 height 19
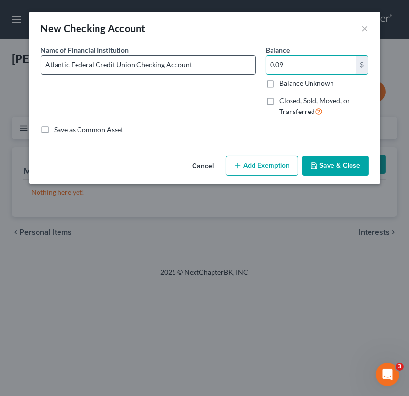
type input "0.09"
click at [136, 65] on input "Atlantic Federal Credit Union Checking Account" at bounding box center [148, 65] width 214 height 19
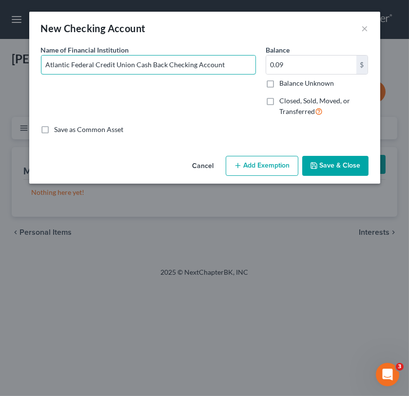
type input "Atlantic Federal Credit Union Cash Back Checking Account"
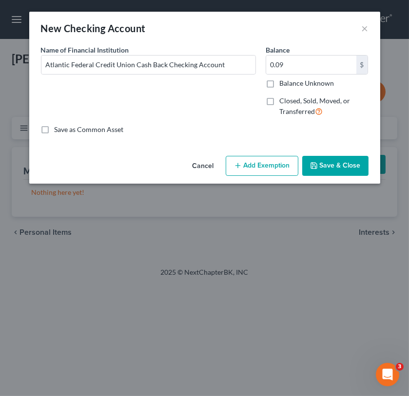
click at [323, 159] on button "Save & Close" at bounding box center [335, 166] width 66 height 20
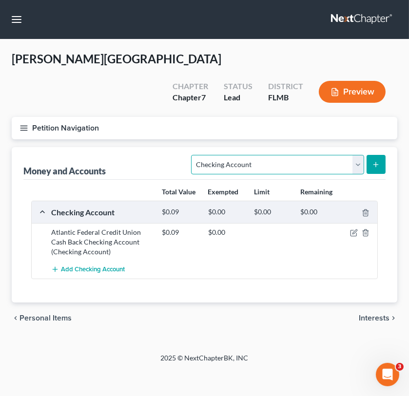
click at [349, 155] on select "Select Account Type Brokerage Cash on Hand Certificates of Deposit Checking Acc…" at bounding box center [277, 164] width 173 height 19
select select "savings"
click at [194, 155] on select "Select Account Type Brokerage Cash on Hand Certificates of Deposit Checking Acc…" at bounding box center [277, 164] width 173 height 19
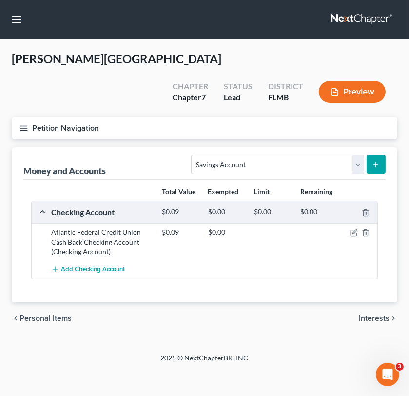
click at [373, 161] on icon "submit" at bounding box center [376, 165] width 8 height 8
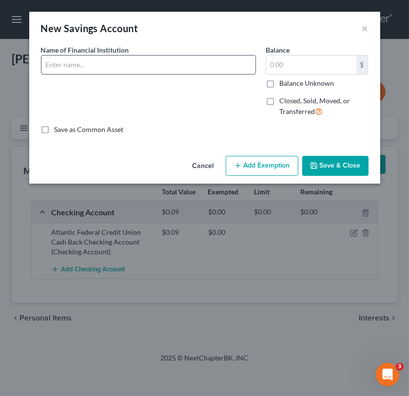
click at [136, 65] on input "text" at bounding box center [148, 65] width 214 height 19
type input "Atlantic Federal Credit Union Savings Account"
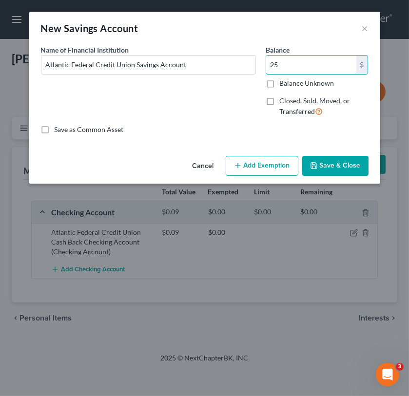
type input "25"
click at [338, 159] on button "Save & Close" at bounding box center [335, 166] width 66 height 20
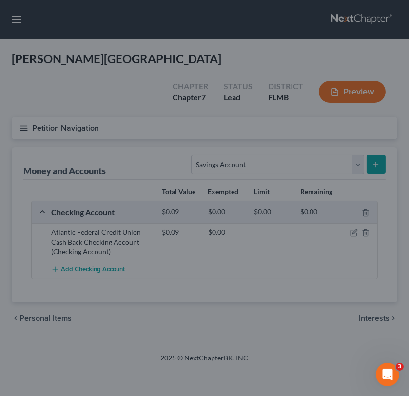
click at [338, 159] on button "Save & Close" at bounding box center [319, 157] width 58 height 18
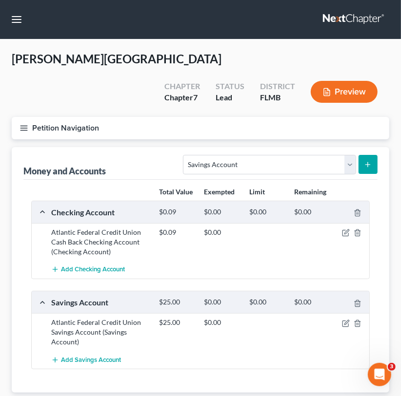
click at [252, 351] on div "Add Savings Account" at bounding box center [208, 360] width 324 height 18
click at [101, 356] on span "Add Savings Account" at bounding box center [91, 360] width 60 height 8
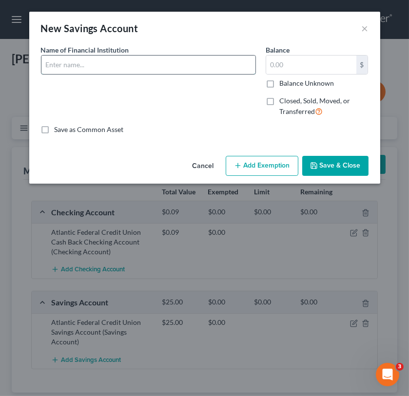
click at [107, 65] on input "text" at bounding box center [148, 65] width 214 height 19
type input "Navy Federal Credit Union Savings Account"
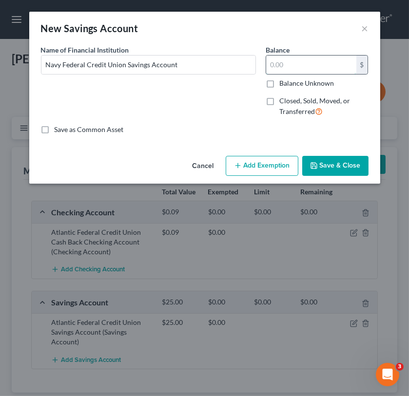
click at [279, 67] on input "text" at bounding box center [311, 65] width 90 height 19
type input "5.59"
click at [348, 168] on button "Save & Close" at bounding box center [335, 166] width 66 height 20
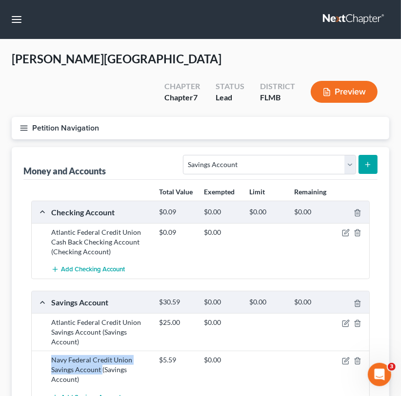
drag, startPoint x: 101, startPoint y: 349, endPoint x: 44, endPoint y: 337, distance: 58.2
click at [44, 351] on div "Navy Federal Credit Union Savings Account (Savings Account) $5.59 $0.00" at bounding box center [200, 370] width 337 height 38
copy div "Navy Federal Credit Union Savings Account"
click at [82, 261] on button "Add Checking Account" at bounding box center [88, 270] width 74 height 18
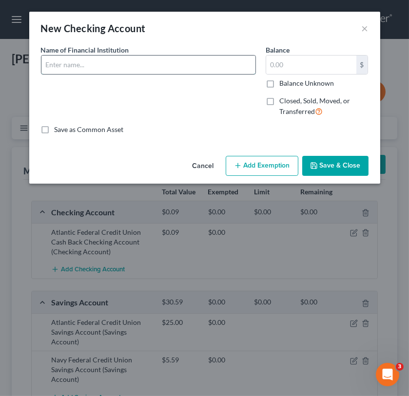
click at [85, 62] on input "text" at bounding box center [148, 65] width 214 height 19
paste input "Navy Federal Credit Union Savings Account"
drag, startPoint x: 125, startPoint y: 64, endPoint x: 148, endPoint y: 65, distance: 23.4
click at [148, 65] on input "Navy Federal Credit Union Savings Account" at bounding box center [148, 65] width 214 height 19
type input "Navy Federal Credit Union Checking Account"
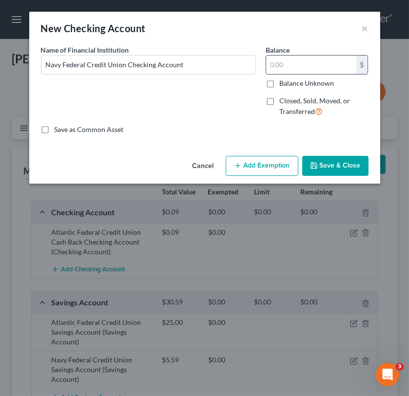
click at [290, 61] on input "text" at bounding box center [311, 65] width 90 height 19
type input "383.33"
click at [324, 168] on button "Save & Close" at bounding box center [335, 166] width 66 height 20
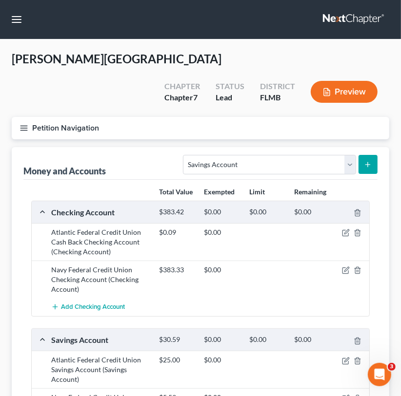
click at [282, 298] on div "Add Checking Account" at bounding box center [208, 307] width 324 height 18
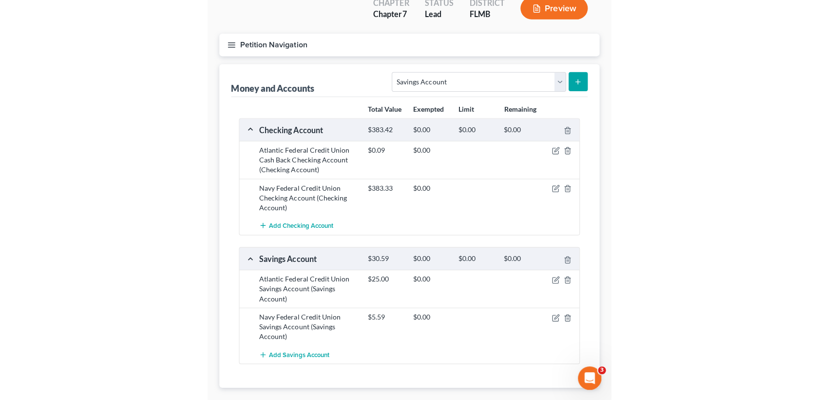
scroll to position [115, 0]
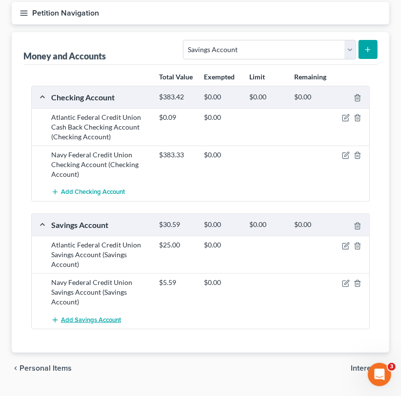
click at [103, 316] on span "Add Savings Account" at bounding box center [91, 320] width 60 height 8
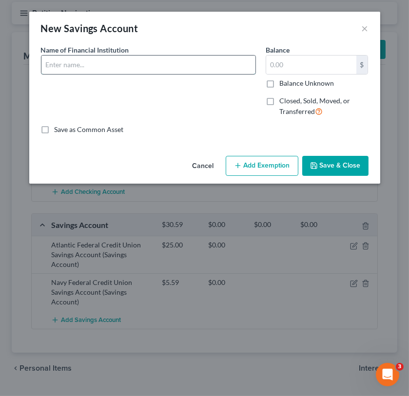
click at [94, 59] on input "text" at bounding box center [148, 65] width 214 height 19
type input "Suncoast Credit Union Savings Account"
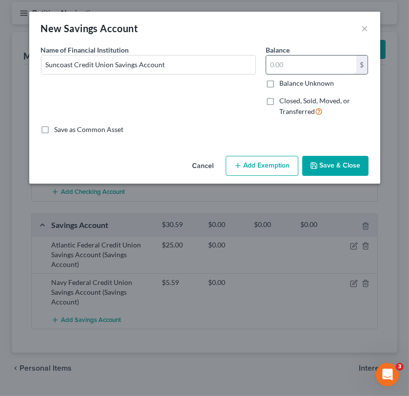
click at [312, 67] on input "text" at bounding box center [311, 65] width 90 height 19
type input "5.00"
click at [354, 171] on button "Save & Close" at bounding box center [335, 166] width 66 height 20
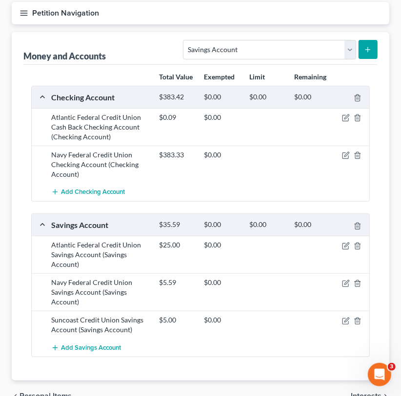
click at [261, 183] on div "Add Checking Account" at bounding box center [208, 192] width 324 height 18
click at [116, 189] on span "Add Checking Account" at bounding box center [93, 193] width 64 height 8
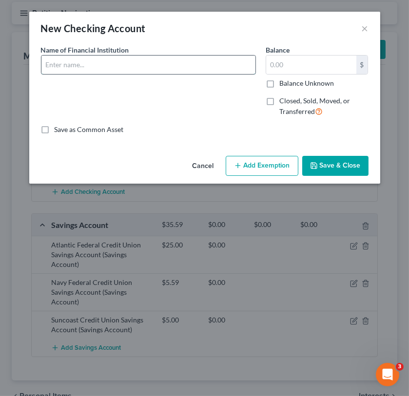
click at [78, 70] on input "text" at bounding box center [148, 65] width 214 height 19
type input "Suncoast Credit Union Checking Account"
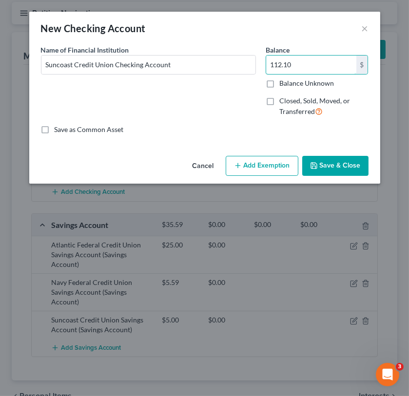
type input "112.10"
click at [344, 168] on button "Save & Close" at bounding box center [335, 166] width 66 height 20
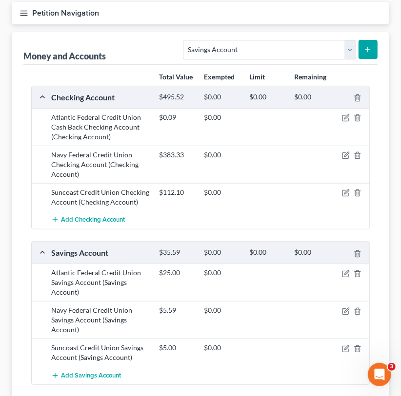
click at [256, 146] on div "Navy Federal Credit Union Checking Account (Checking Account) $383.33 $0.00" at bounding box center [200, 165] width 337 height 38
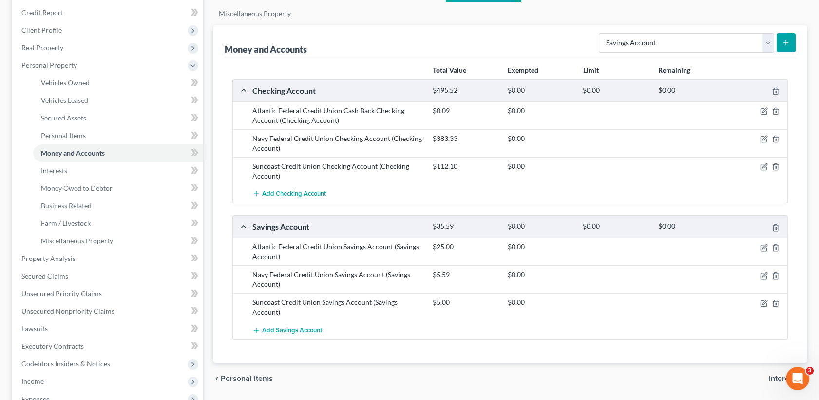
click at [643, 203] on div "Checking Account $495.52 $0.00 $0.00 $0.00 Atlantic Federal Credit Union Cash B…" at bounding box center [511, 209] width 556 height 261
click at [80, 168] on link "Interests" at bounding box center [118, 171] width 170 height 18
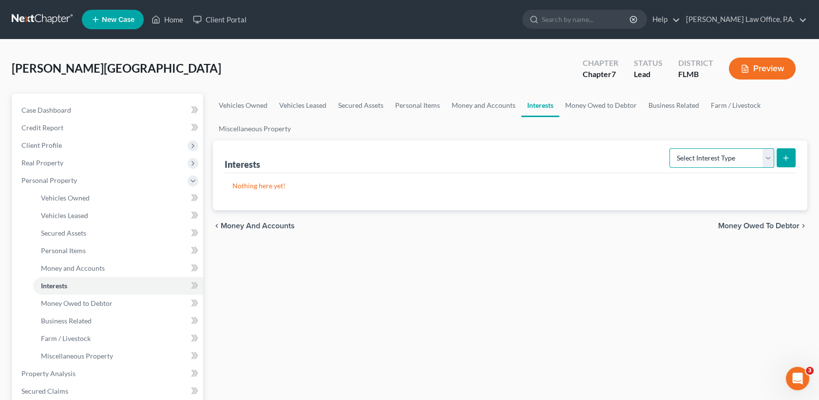
click at [720, 161] on select "Select Interest Type 401K Annuity Bond Education IRA Government Bond Government…" at bounding box center [722, 157] width 105 height 19
click at [768, 163] on select "Select Interest Type 401K Annuity Bond Education IRA Government Bond Government…" at bounding box center [722, 157] width 105 height 19
select select "401k"
click at [671, 148] on select "Select Interest Type 401K Annuity Bond Education IRA Government Bond Government…" at bounding box center [722, 157] width 105 height 19
click at [788, 158] on icon "submit" at bounding box center [786, 158] width 8 height 8
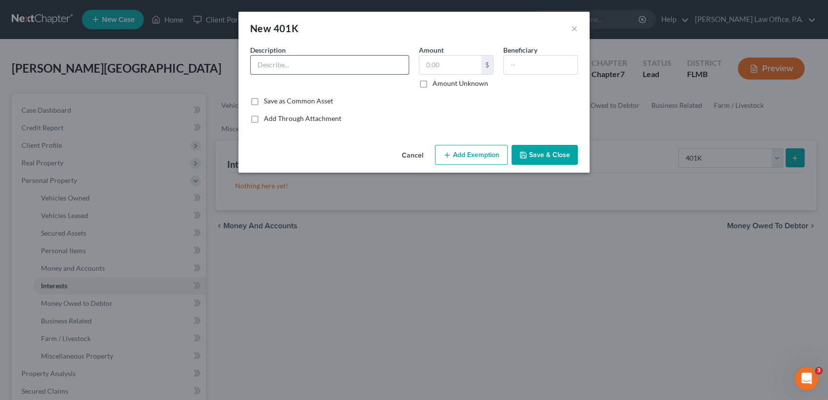
click at [329, 65] on input "text" at bounding box center [330, 65] width 158 height 19
type input "PODS 401K Fidelity Savings Plan"
click at [444, 65] on input "text" at bounding box center [450, 65] width 62 height 19
type input "8,989.08"
type input "Self"
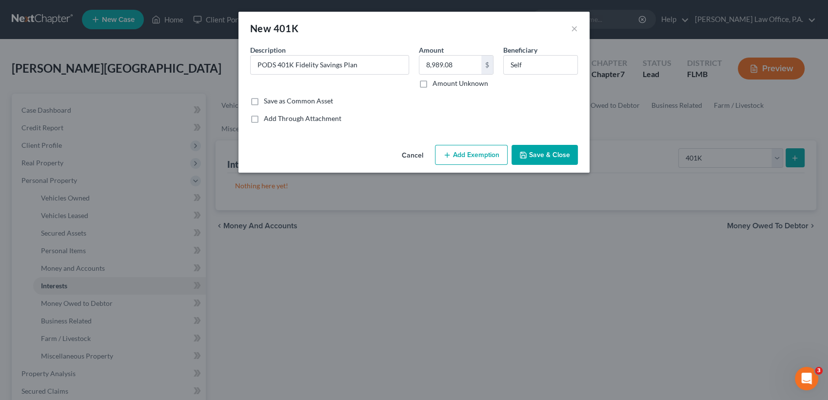
click at [460, 146] on button "Add Exemption" at bounding box center [471, 155] width 73 height 20
select select "2"
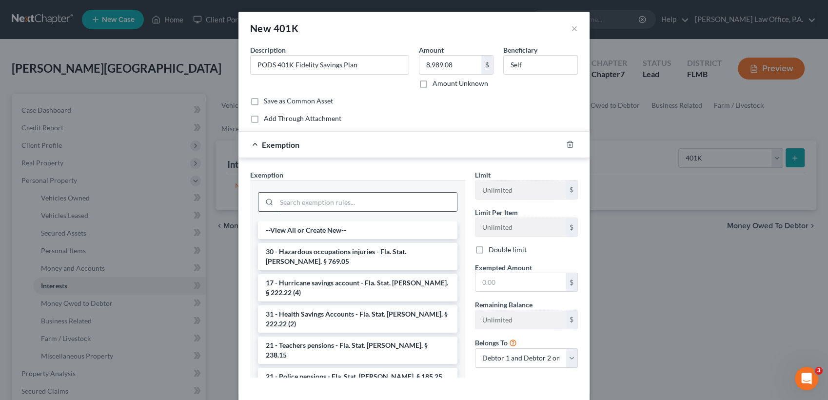
click at [350, 196] on input "search" at bounding box center [366, 202] width 180 height 19
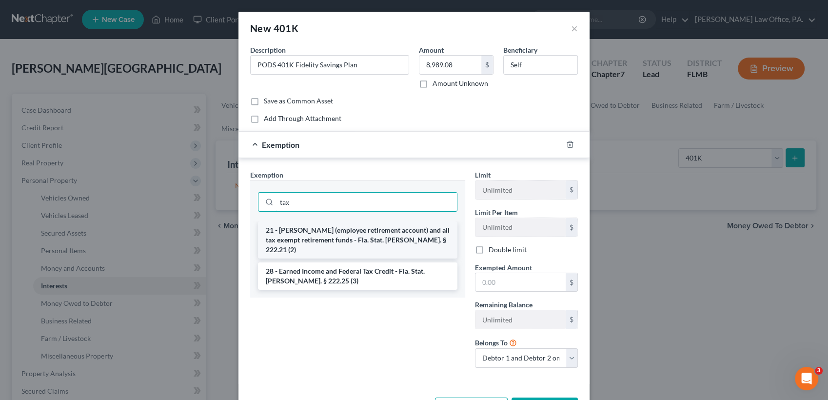
type input "tax"
click at [378, 243] on li "21 - [PERSON_NAME] (employee retirement account) and all tax exempt retirement …" at bounding box center [357, 239] width 199 height 37
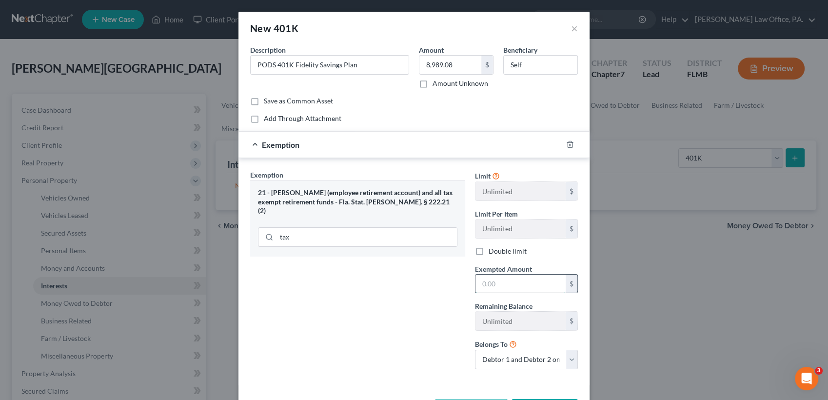
click at [499, 287] on input "text" at bounding box center [520, 283] width 90 height 19
type input "8,989.08"
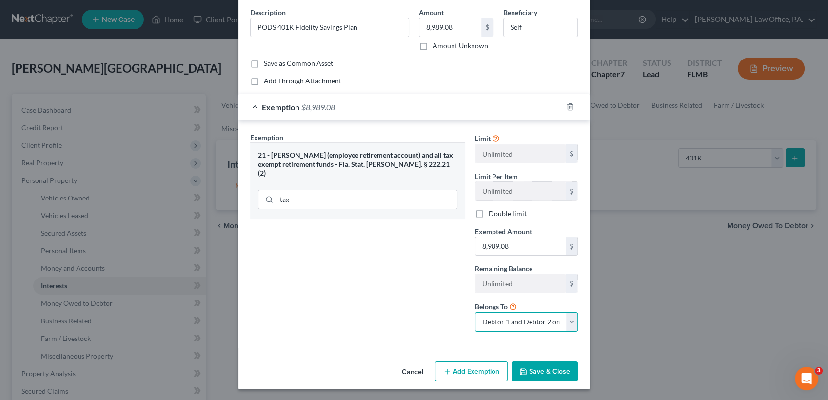
click at [548, 328] on select "Debtor 1 only Debtor 2 only Debtor 1 and Debtor 2 only" at bounding box center [526, 321] width 103 height 19
select select "0"
click at [475, 312] on select "Debtor 1 only Debtor 2 only Debtor 1 and Debtor 2 only" at bounding box center [526, 321] width 103 height 19
click at [553, 369] on button "Save & Close" at bounding box center [544, 371] width 66 height 20
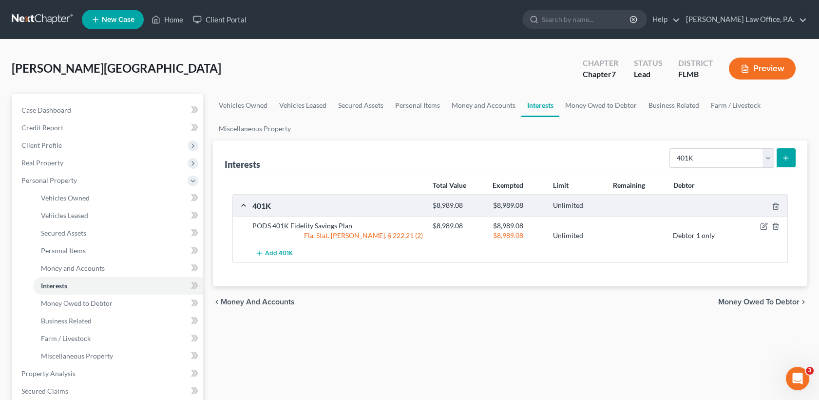
click at [637, 125] on ul "Vehicles Owned Vehicles Leased Secured Assets Personal Items Money and Accounts…" at bounding box center [510, 117] width 595 height 47
click at [77, 189] on link "Vehicles Owned" at bounding box center [118, 198] width 170 height 18
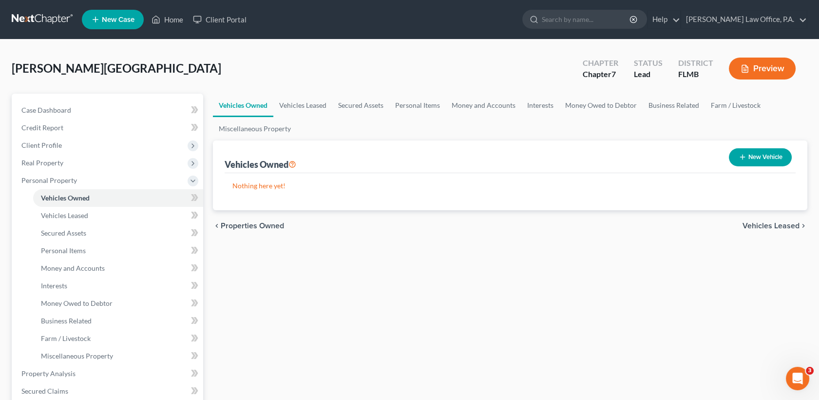
click at [769, 154] on button "New Vehicle" at bounding box center [760, 157] width 63 height 18
select select "0"
select select "2"
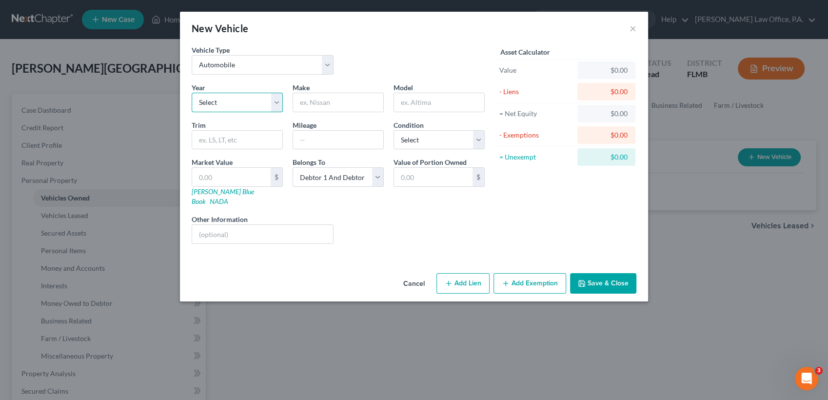
click at [246, 110] on select "Select 2026 2025 2024 2023 2022 2021 2020 2019 2018 2017 2016 2015 2014 2013 20…" at bounding box center [237, 102] width 91 height 19
select select "12"
click at [192, 93] on select "Select 2026 2025 2024 2023 2022 2021 2020 2019 2018 2017 2016 2015 2014 2013 20…" at bounding box center [237, 102] width 91 height 19
click at [335, 100] on input "text" at bounding box center [338, 102] width 90 height 19
type input "Ford"
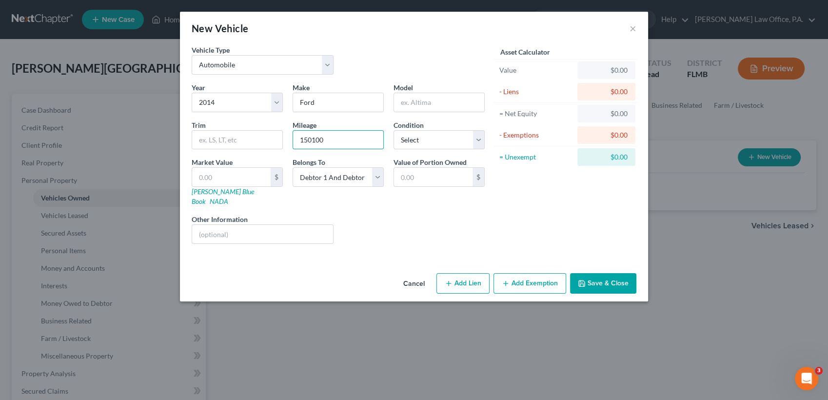
type input "150100"
click at [352, 172] on select "Select Debtor 1 Only Debtor 2 Only Debtor 1 And Debtor 2 Only At Least One Of T…" at bounding box center [337, 176] width 91 height 19
select select "0"
click at [292, 167] on select "Select Debtor 1 Only Debtor 2 Only Debtor 1 And Debtor 2 Only At Least One Of T…" at bounding box center [337, 176] width 91 height 19
click at [219, 192] on link "[PERSON_NAME] Blue Book" at bounding box center [223, 196] width 62 height 18
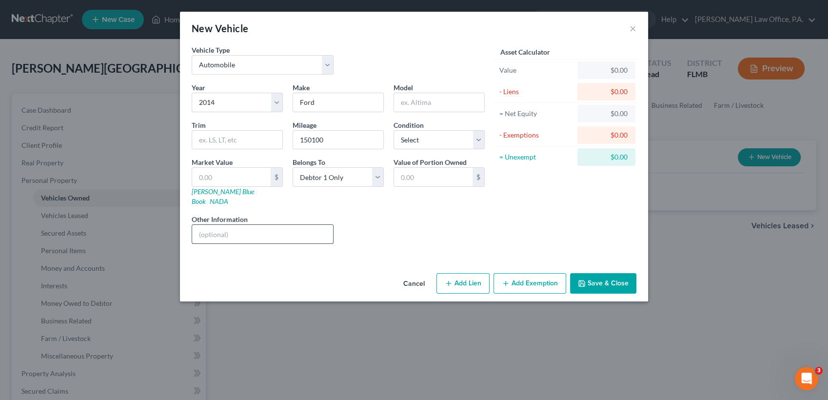
click at [315, 228] on input "text" at bounding box center [262, 234] width 141 height 19
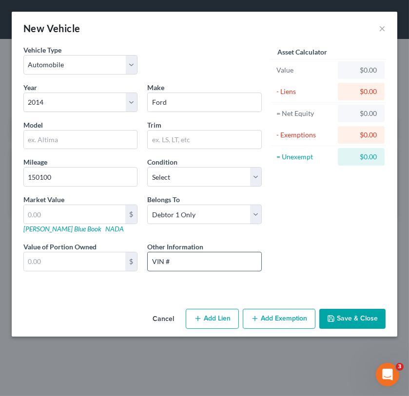
click at [198, 261] on input "VIN #" at bounding box center [204, 262] width 113 height 19
drag, startPoint x: 244, startPoint y: 262, endPoint x: 183, endPoint y: 254, distance: 60.9
drag, startPoint x: 183, startPoint y: 254, endPoint x: 242, endPoint y: 261, distance: 58.9
click at [242, 260] on input "VIN # [US_VEHICLE_IDENTIFICATION_NUMBER]" at bounding box center [204, 262] width 113 height 19
drag, startPoint x: 242, startPoint y: 260, endPoint x: 171, endPoint y: 256, distance: 71.3
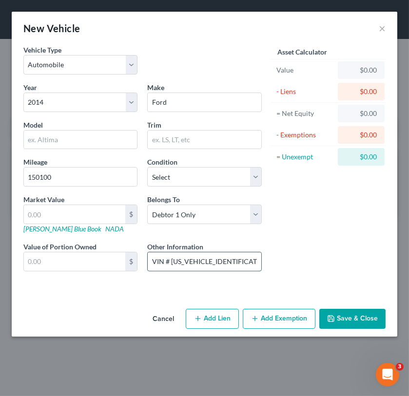
click at [171, 256] on input "VIN # [US_VEHICLE_IDENTIFICATION_NUMBER]" at bounding box center [204, 262] width 113 height 19
type input "VIN # [US_VEHICLE_IDENTIFICATION_NUMBER]"
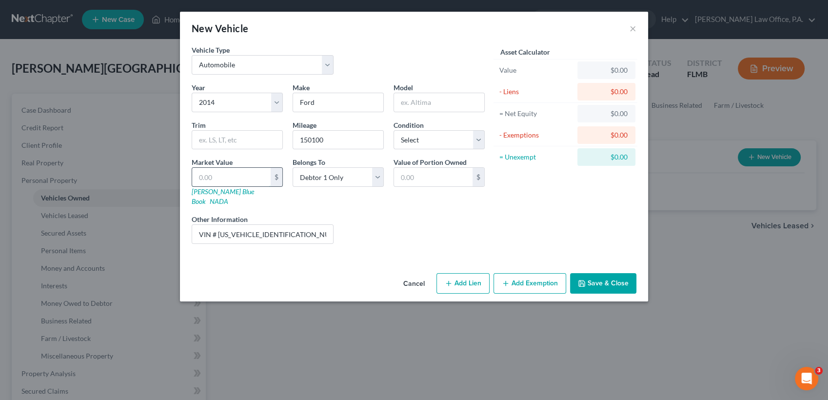
click at [243, 174] on input "text" at bounding box center [231, 177] width 78 height 19
type input "8"
type input "8.00"
type input "85"
type input "85.00"
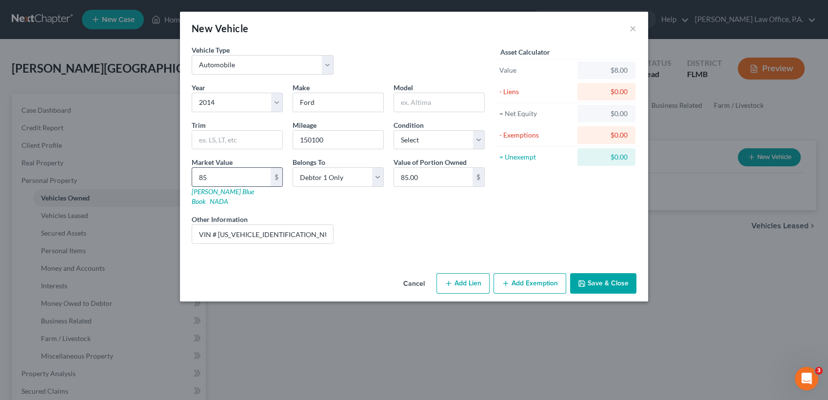
type input "851"
type input "851.00"
type input "8513"
type input "8,513.00"
type input "8,51"
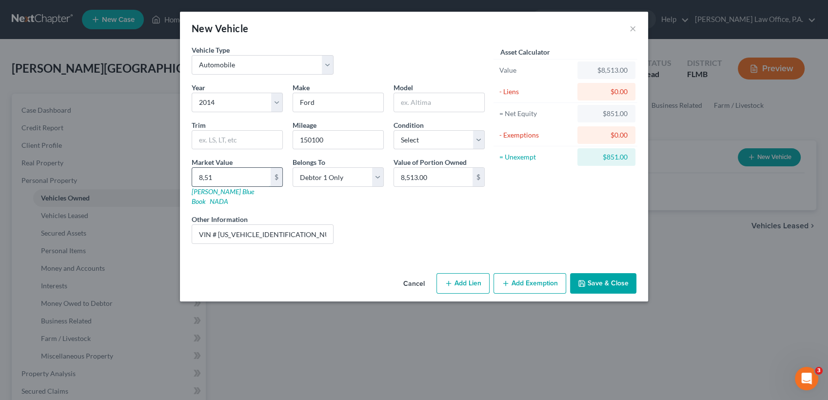
type input "851.00"
type input "8514"
type input "8,514.00"
type input "8,514"
click at [327, 173] on select "Select Debtor 1 Only Debtor 2 Only Debtor 1 And Debtor 2 Only At Least One Of T…" at bounding box center [337, 176] width 91 height 19
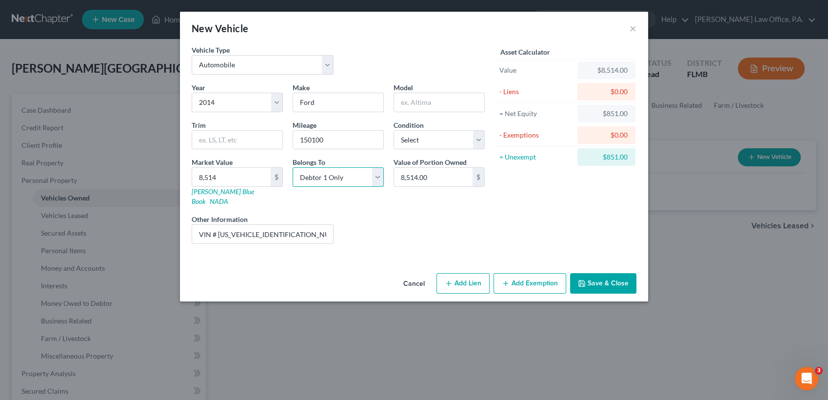
click at [327, 173] on select "Select Debtor 1 Only Debtor 2 Only Debtor 1 And Debtor 2 Only At Least One Of T…" at bounding box center [337, 176] width 91 height 19
click at [343, 178] on select "Select Debtor 1 Only Debtor 2 Only Debtor 1 And Debtor 2 Only At Least One Of T…" at bounding box center [337, 176] width 91 height 19
click at [292, 167] on select "Select Debtor 1 Only Debtor 2 Only Debtor 1 And Debtor 2 Only At Least One Of T…" at bounding box center [337, 176] width 91 height 19
click at [353, 185] on select "Select Debtor 1 Only Debtor 2 Only Debtor 1 And Debtor 2 Only At Least One Of T…" at bounding box center [337, 176] width 91 height 19
select select "2"
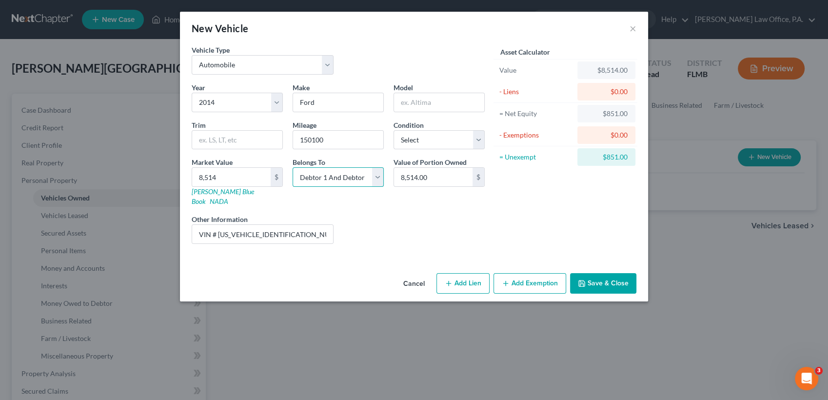
click at [292, 167] on select "Select Debtor 1 Only Debtor 2 Only Debtor 1 And Debtor 2 Only At Least One Of T…" at bounding box center [337, 176] width 91 height 19
paste input "RAV4LE Sport Utility 4D"
click at [414, 98] on input "RAV4LE Sport Utility 4D" at bounding box center [439, 102] width 90 height 19
drag, startPoint x: 415, startPoint y: 102, endPoint x: 482, endPoint y: 101, distance: 66.3
click at [482, 101] on input "RAV 4LE Sport Utility 4D" at bounding box center [439, 102] width 90 height 19
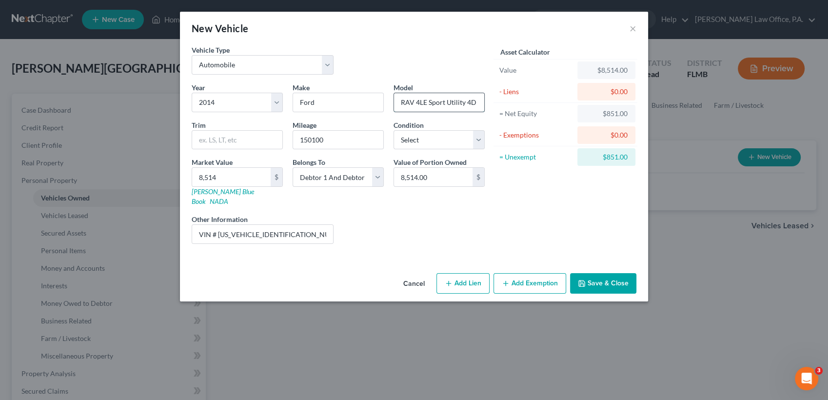
type input "RAV"
type input "4LE Sport Utility 4D"
click at [470, 136] on select "Select Excellent Very Good Good Fair Poor" at bounding box center [438, 139] width 91 height 19
select select "2"
click at [393, 130] on select "Select Excellent Very Good Good Fair Poor" at bounding box center [438, 139] width 91 height 19
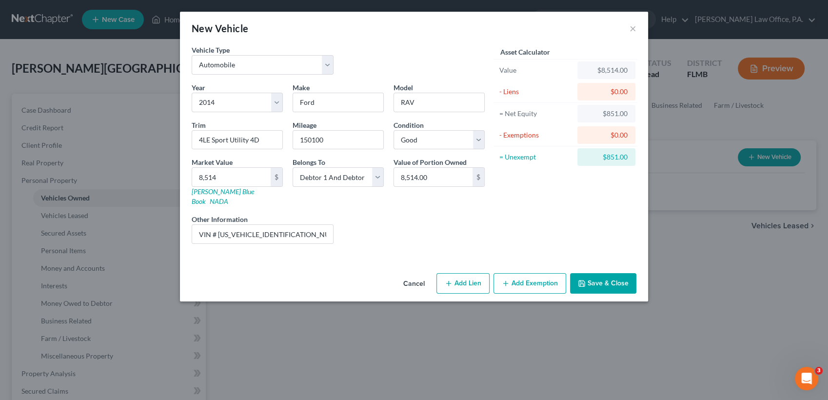
click at [603, 277] on button "Save & Close" at bounding box center [603, 283] width 66 height 20
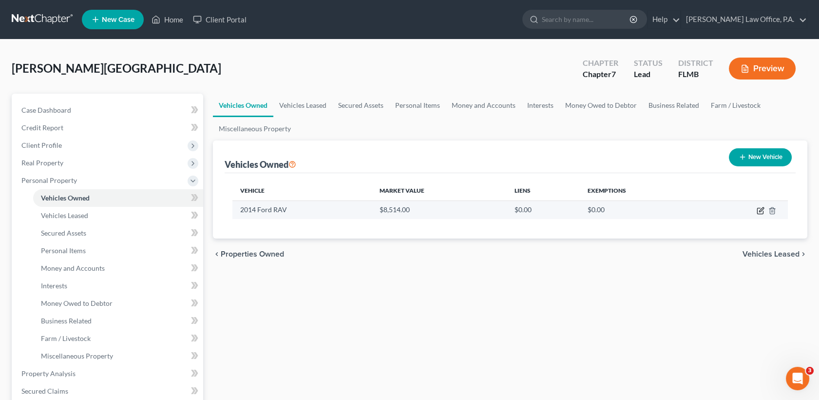
click at [760, 209] on icon "button" at bounding box center [761, 209] width 4 height 4
select select "0"
select select "12"
select select "2"
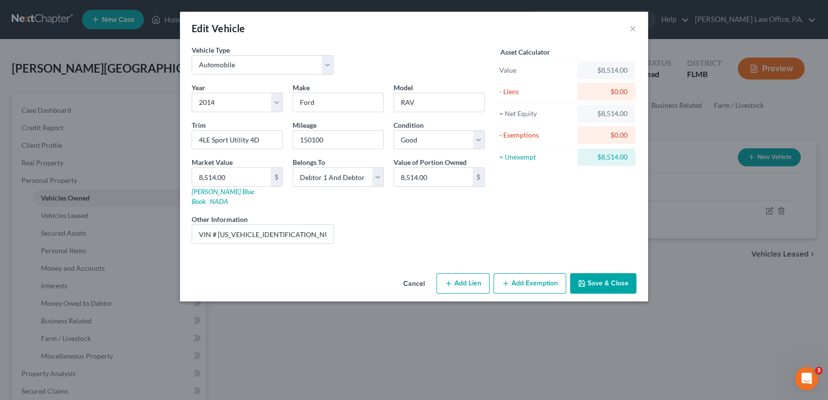
click at [519, 277] on button "Add Exemption" at bounding box center [529, 283] width 73 height 20
select select "2"
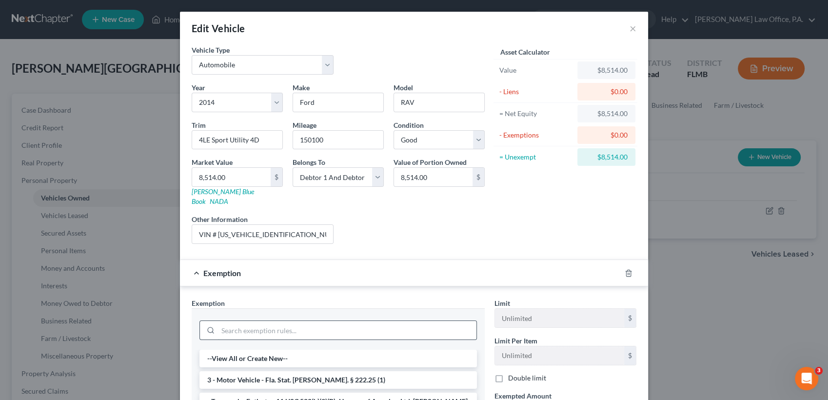
click at [331, 321] on input "search" at bounding box center [347, 330] width 258 height 19
click at [331, 373] on li "3 - Motor Vehicle - Fla. Stat. [PERSON_NAME]. § 222.25 (1)" at bounding box center [337, 380] width 277 height 18
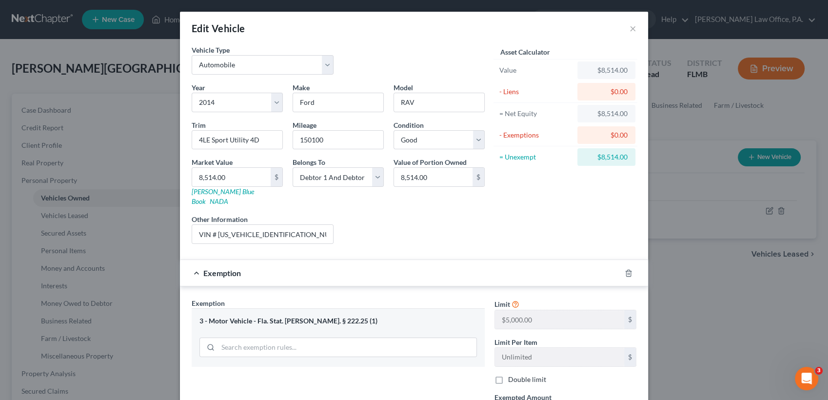
click at [508, 374] on label "Double limit" at bounding box center [527, 379] width 38 height 10
click at [512, 374] on input "Double limit" at bounding box center [515, 377] width 6 height 6
checkbox input "true"
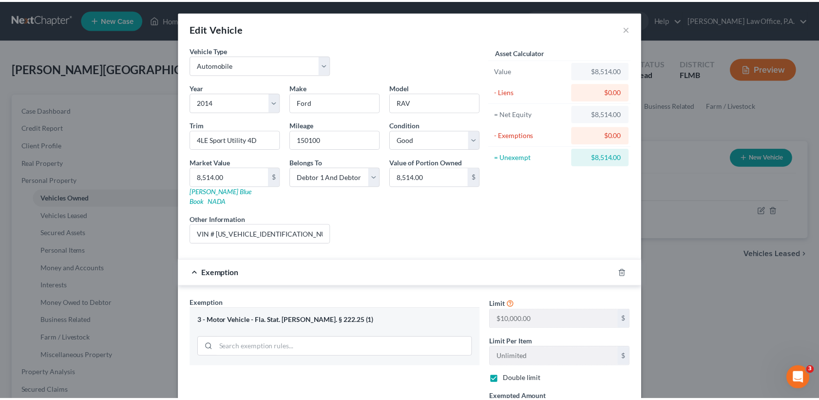
scroll to position [156, 0]
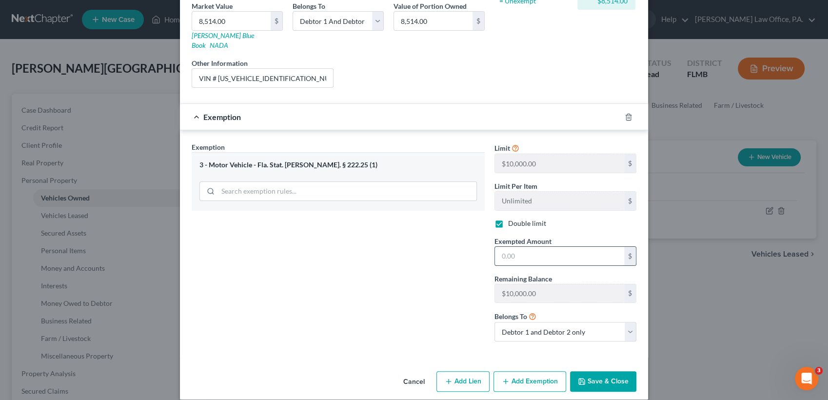
click at [538, 251] on input "text" at bounding box center [559, 256] width 129 height 19
type input "8,514"
click at [595, 371] on button "Save & Close" at bounding box center [603, 381] width 66 height 20
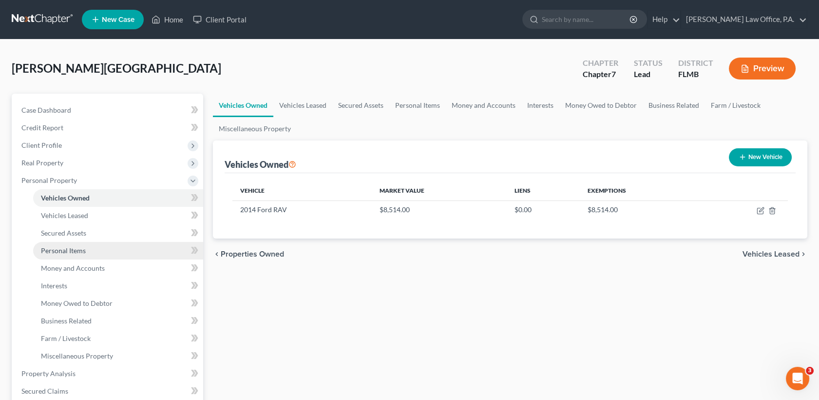
click at [93, 249] on link "Personal Items" at bounding box center [118, 251] width 170 height 18
